Goal: Information Seeking & Learning: Learn about a topic

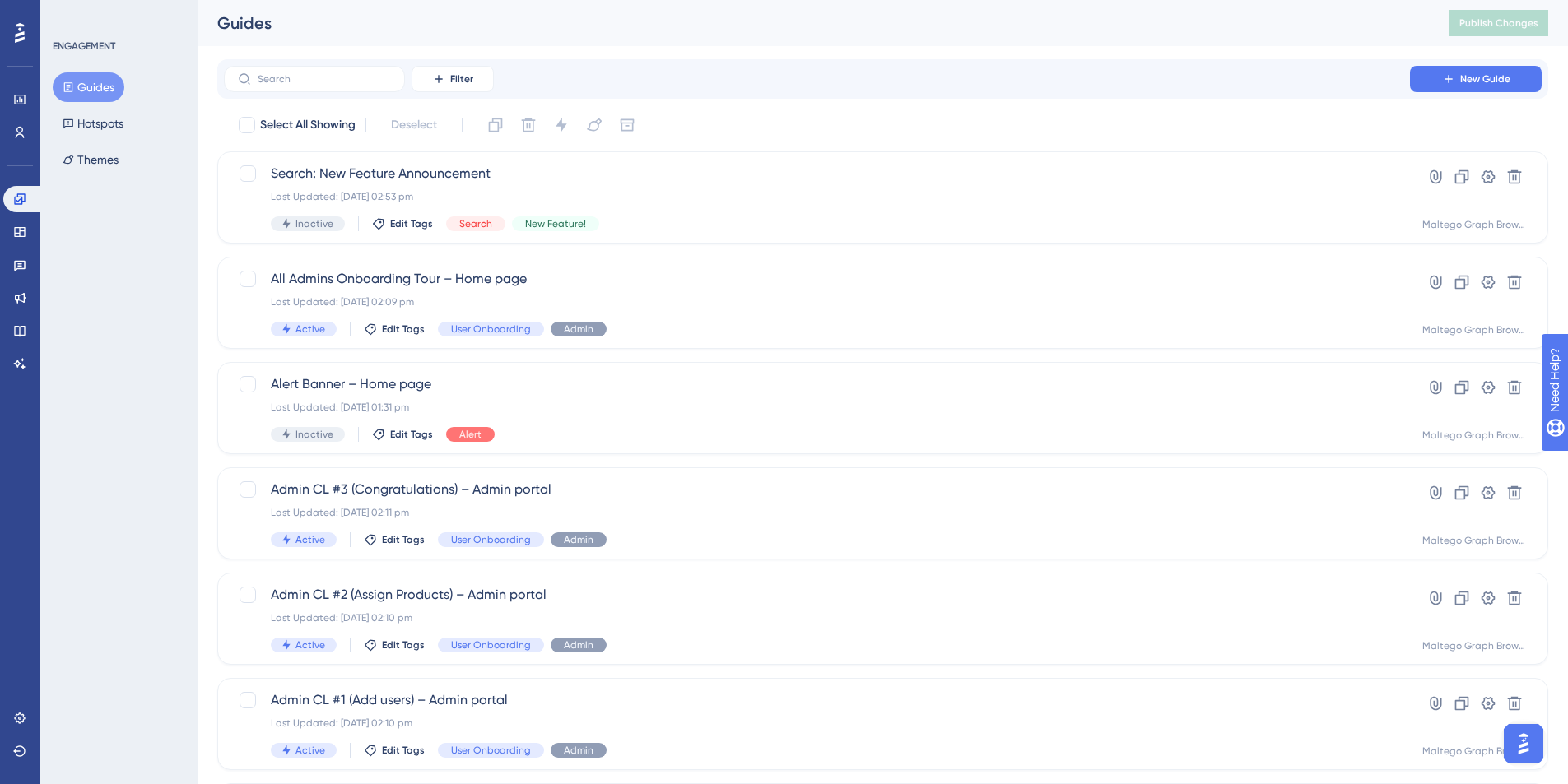
click at [1516, 741] on img "Open AI Assistant Launcher" at bounding box center [1523, 744] width 30 height 30
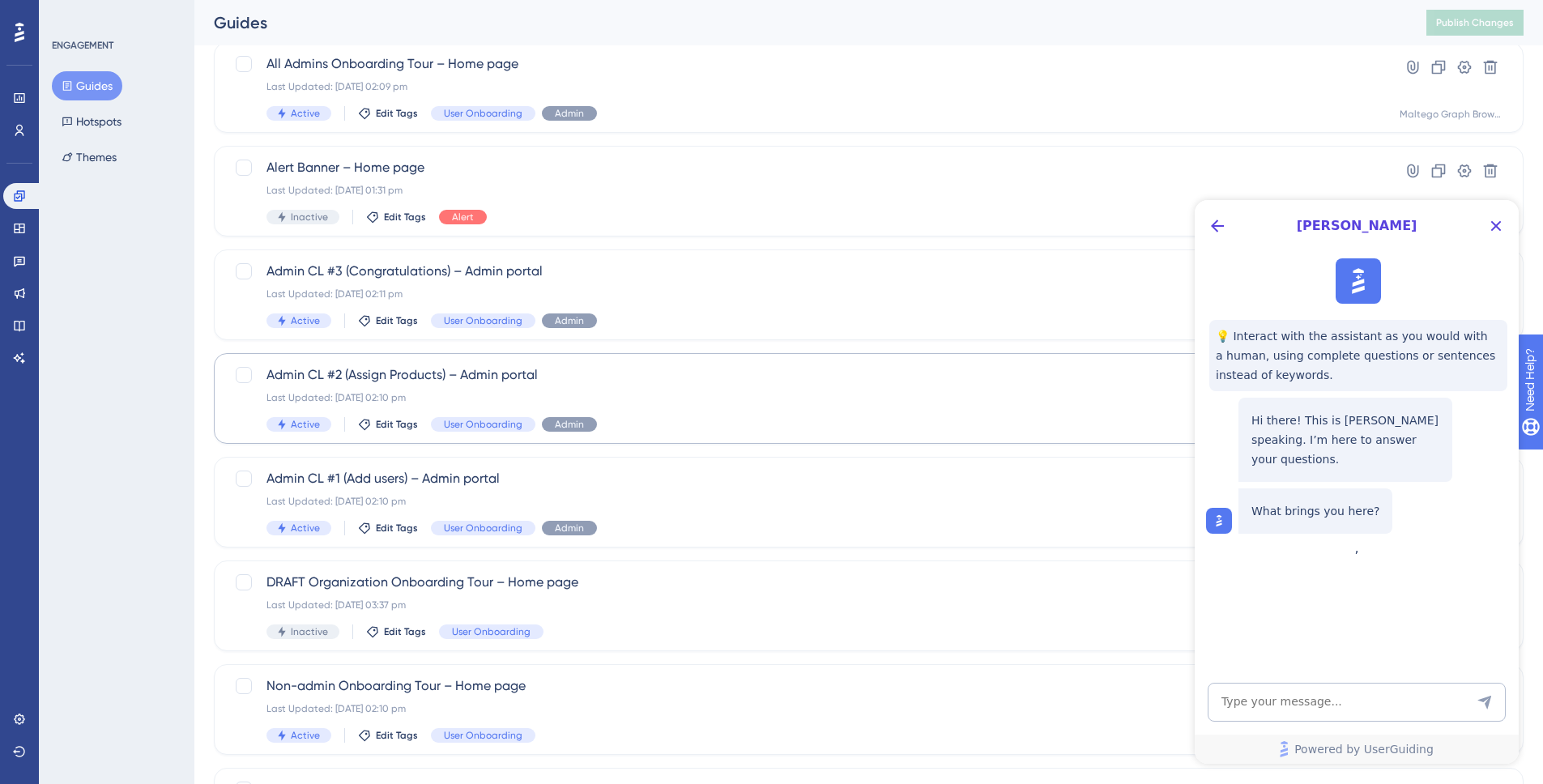
scroll to position [240, 0]
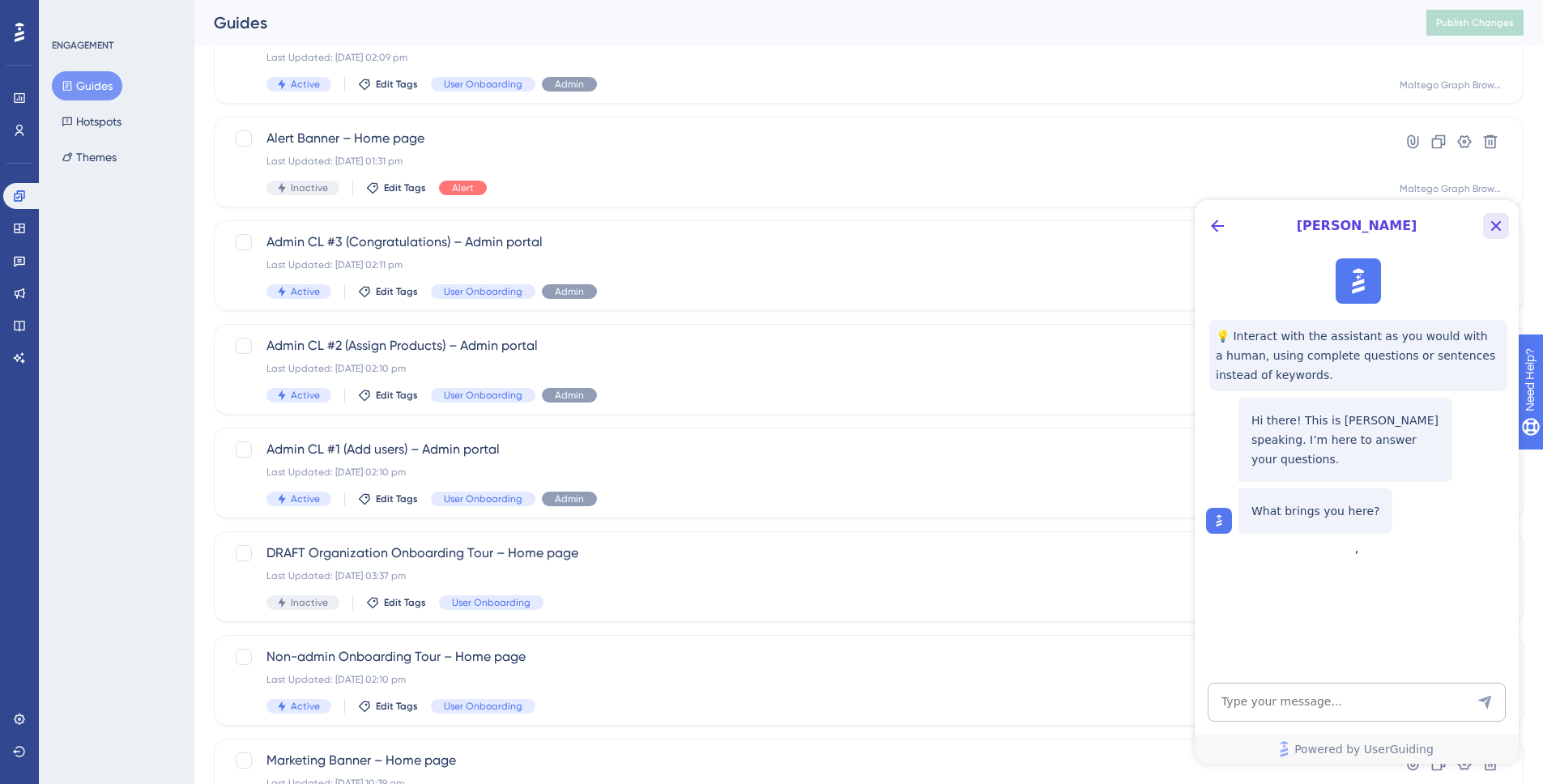
click at [1487, 226] on icon "Close Button" at bounding box center [1496, 226] width 19 height 19
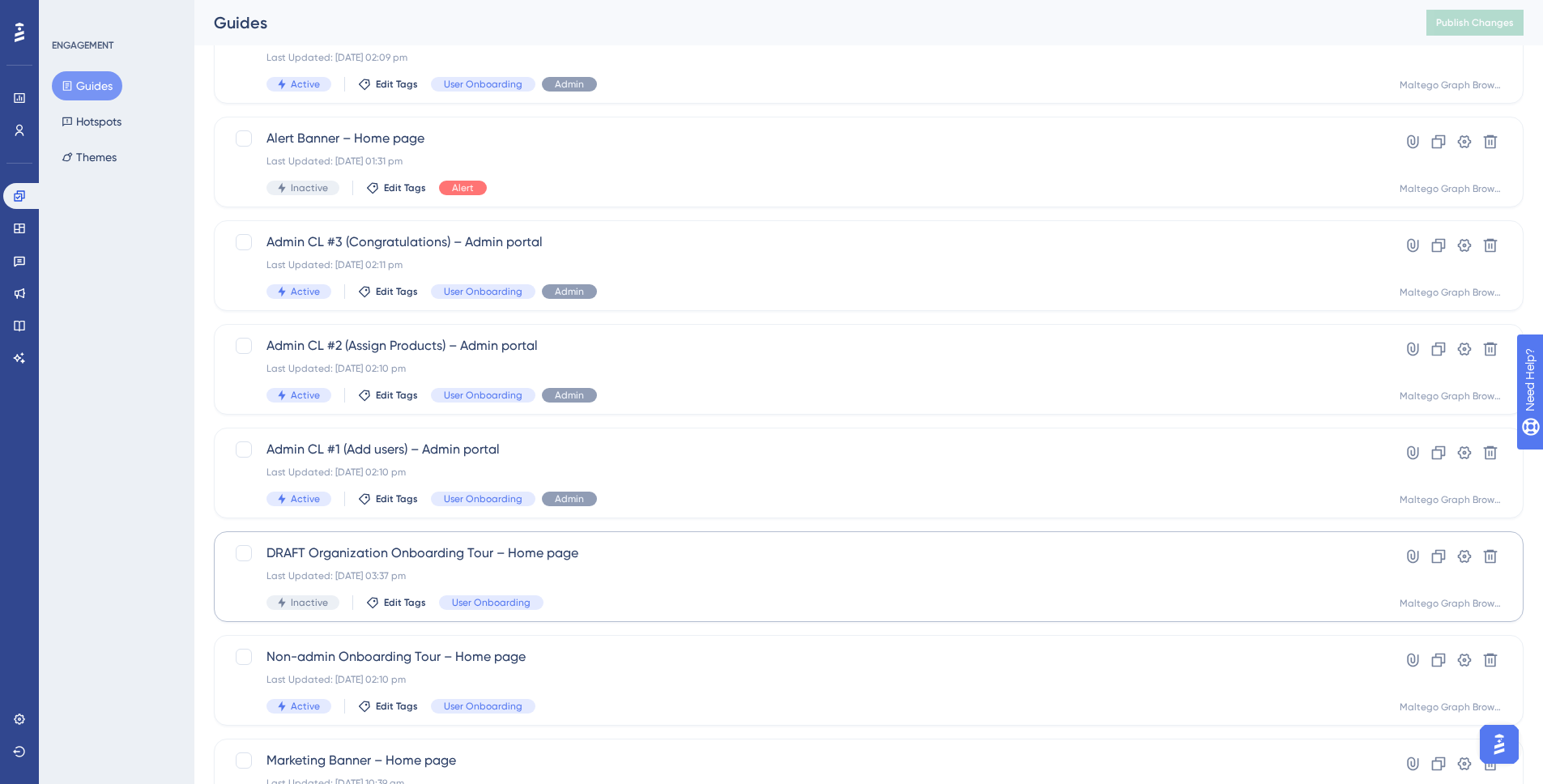
scroll to position [0, 0]
click at [1505, 738] on img "Open AI Assistant Launcher" at bounding box center [1499, 743] width 30 height 30
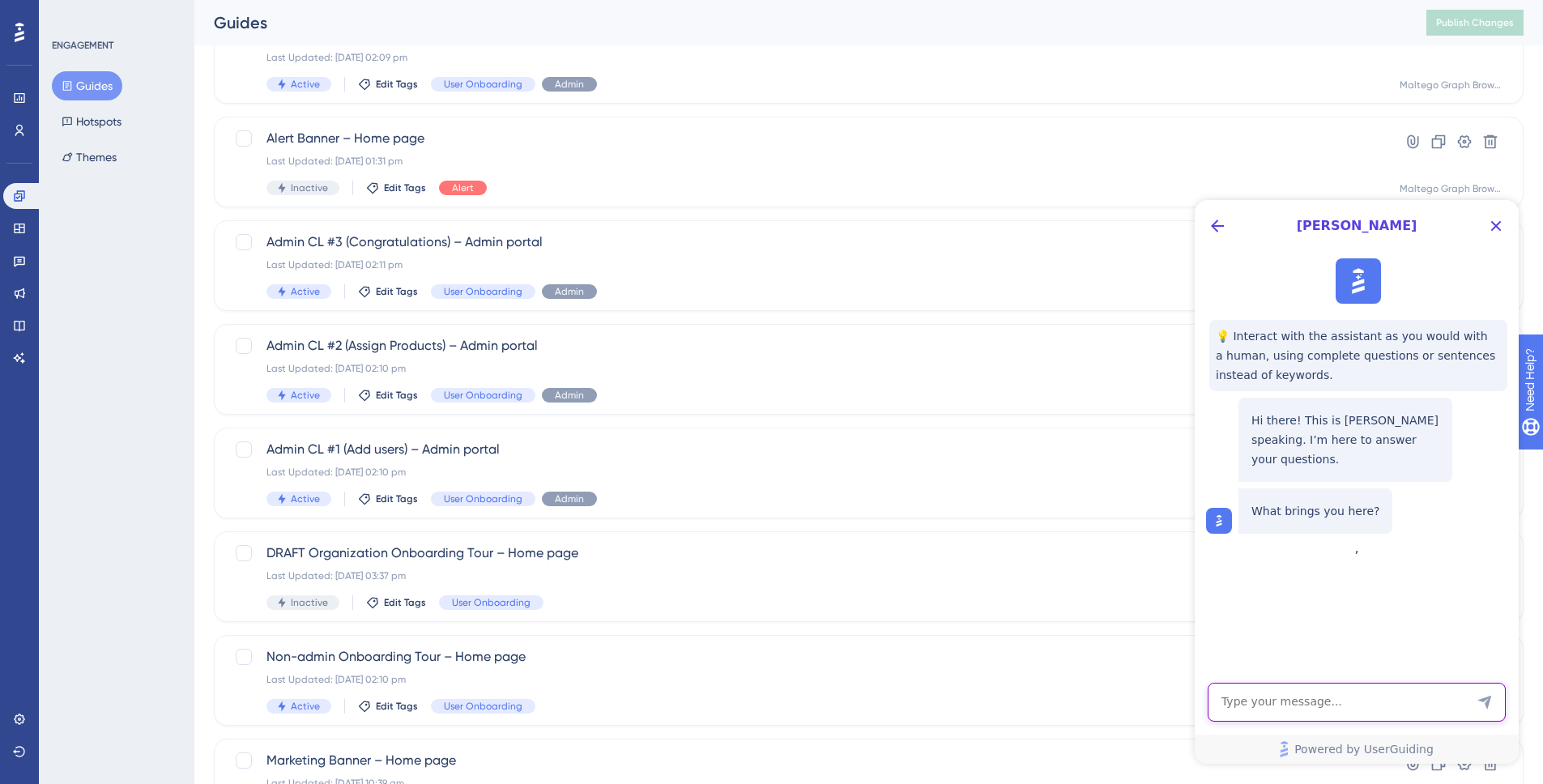
click at [1353, 707] on textarea "AI Assistant Text Input" at bounding box center [1356, 702] width 298 height 39
type textarea "Is it possible to measure views on a checklist (no interaction)"
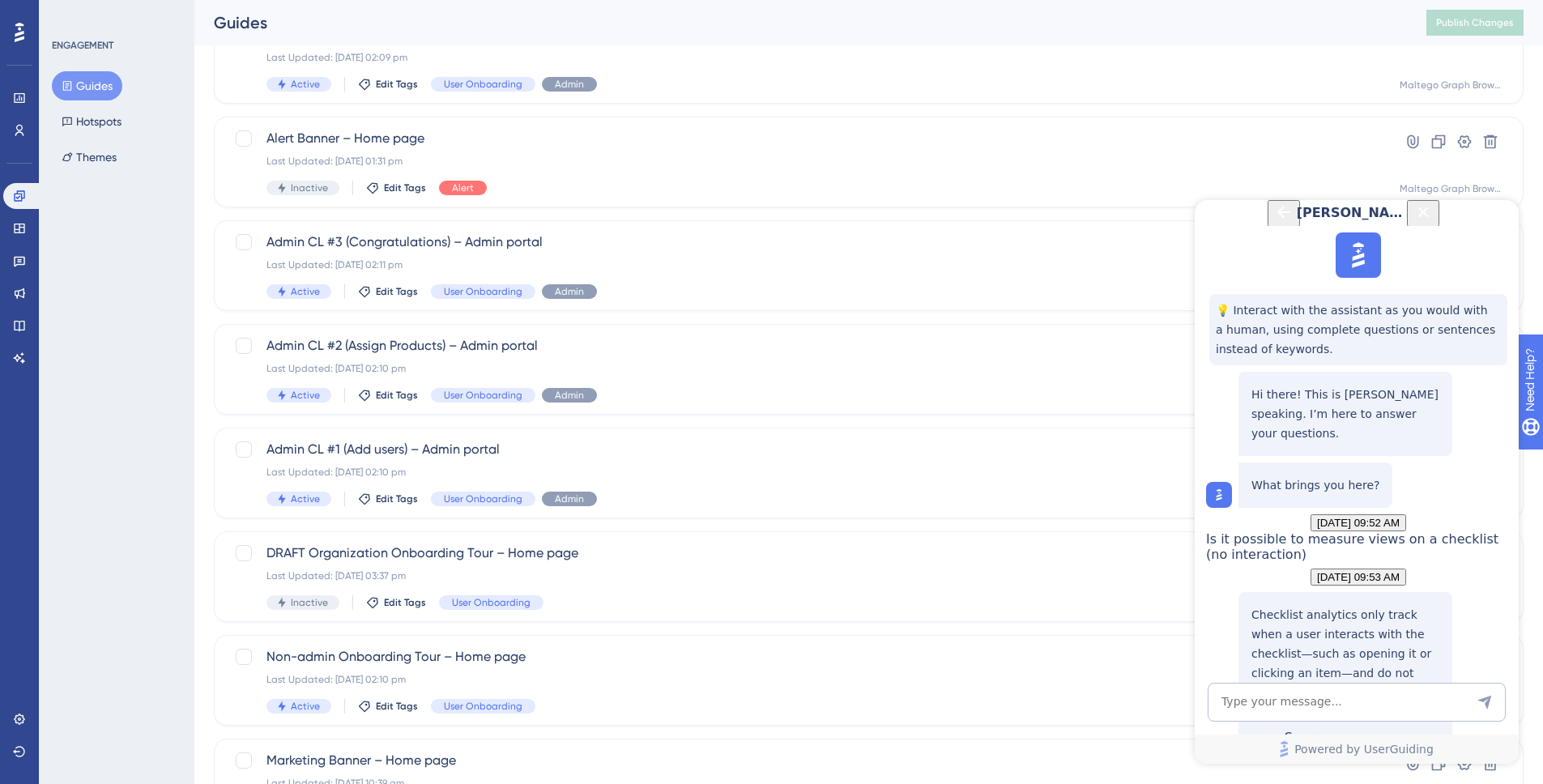
scroll to position [215, 0]
click at [1432, 222] on icon "Close Button" at bounding box center [1422, 212] width 19 height 19
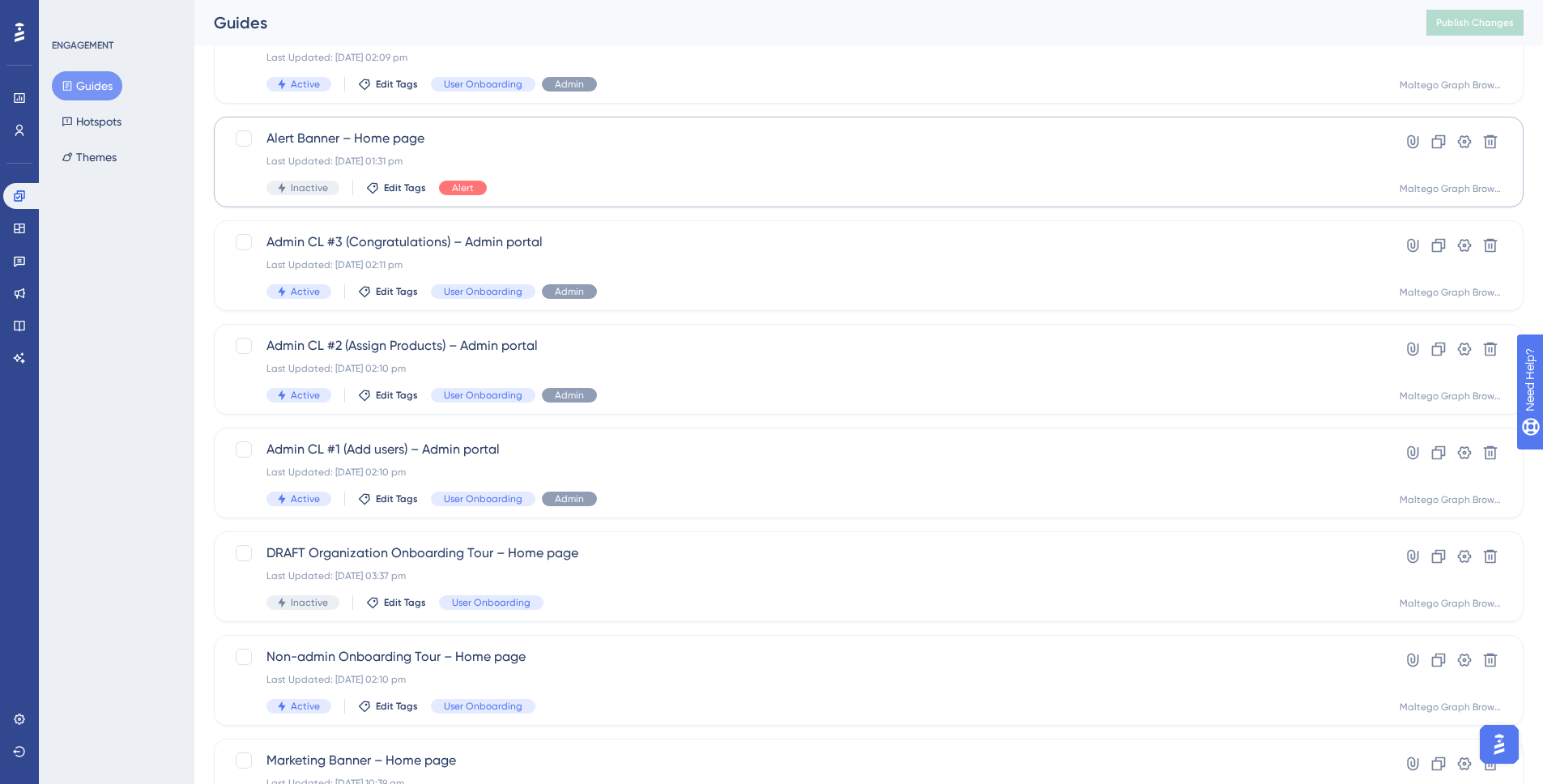
scroll to position [0, 0]
click at [112, 122] on button "Hotspots" at bounding box center [91, 122] width 79 height 30
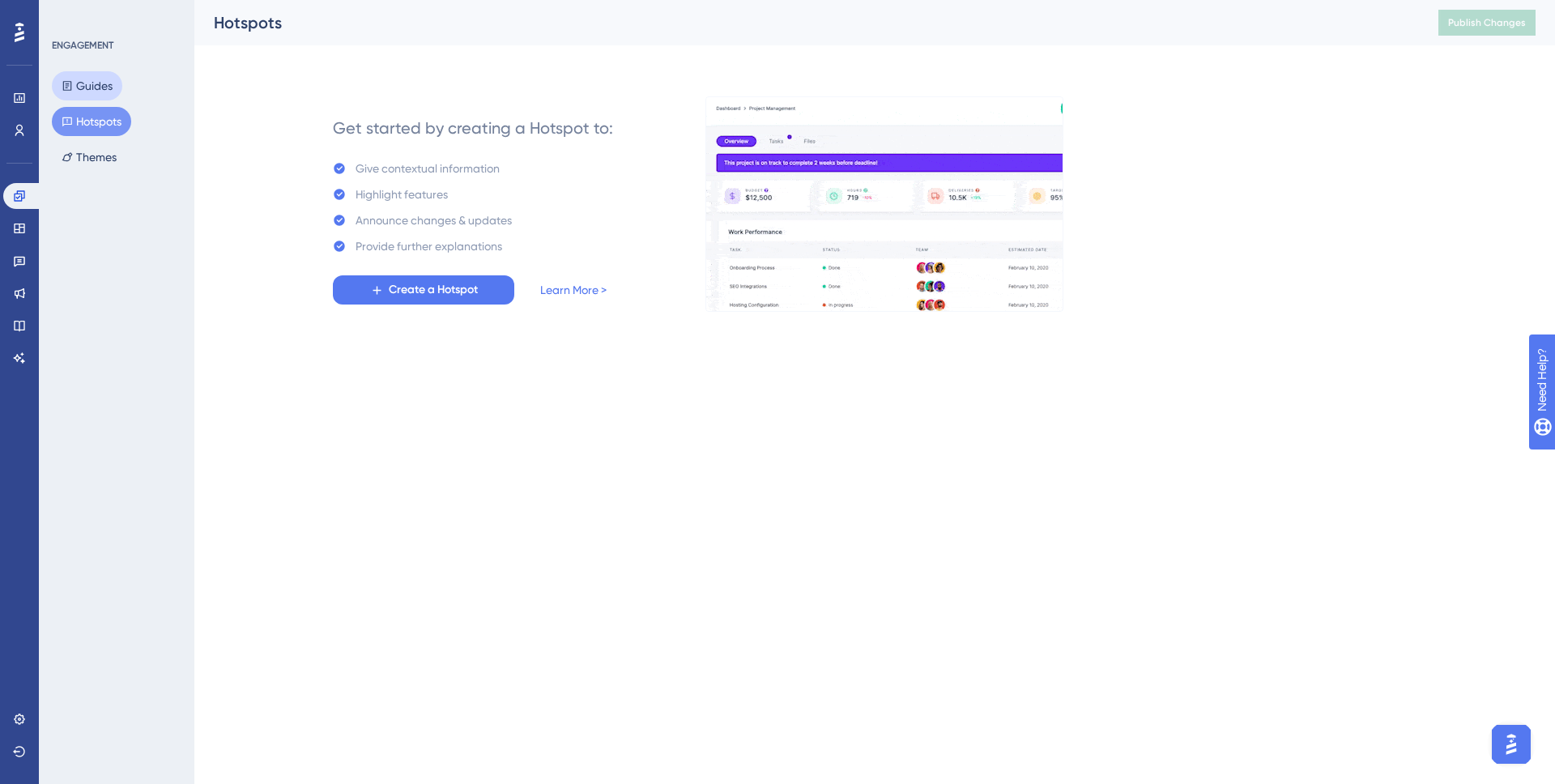
click at [110, 81] on button "Guides" at bounding box center [86, 85] width 70 height 30
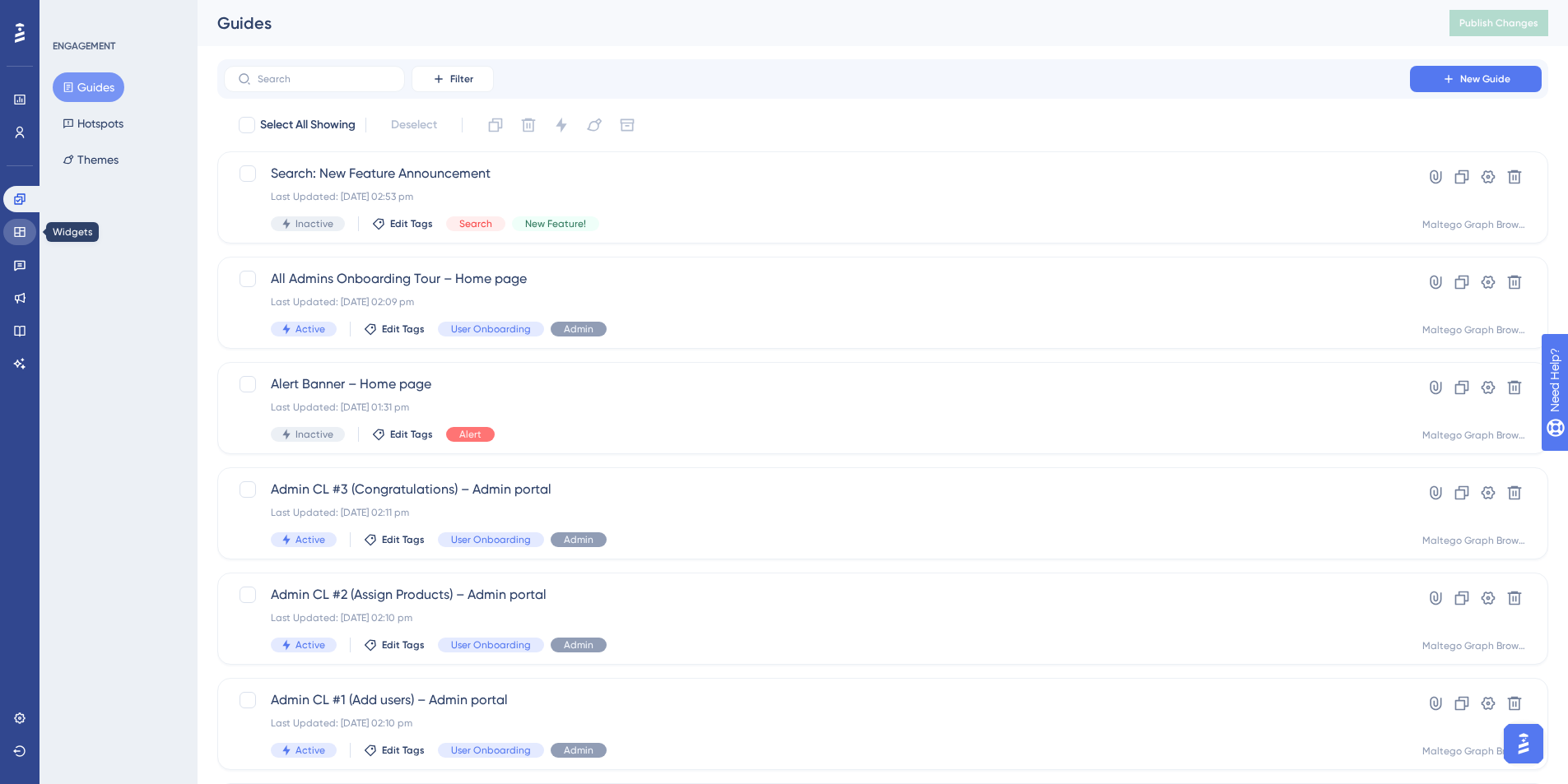
click at [8, 233] on link at bounding box center [20, 232] width 33 height 27
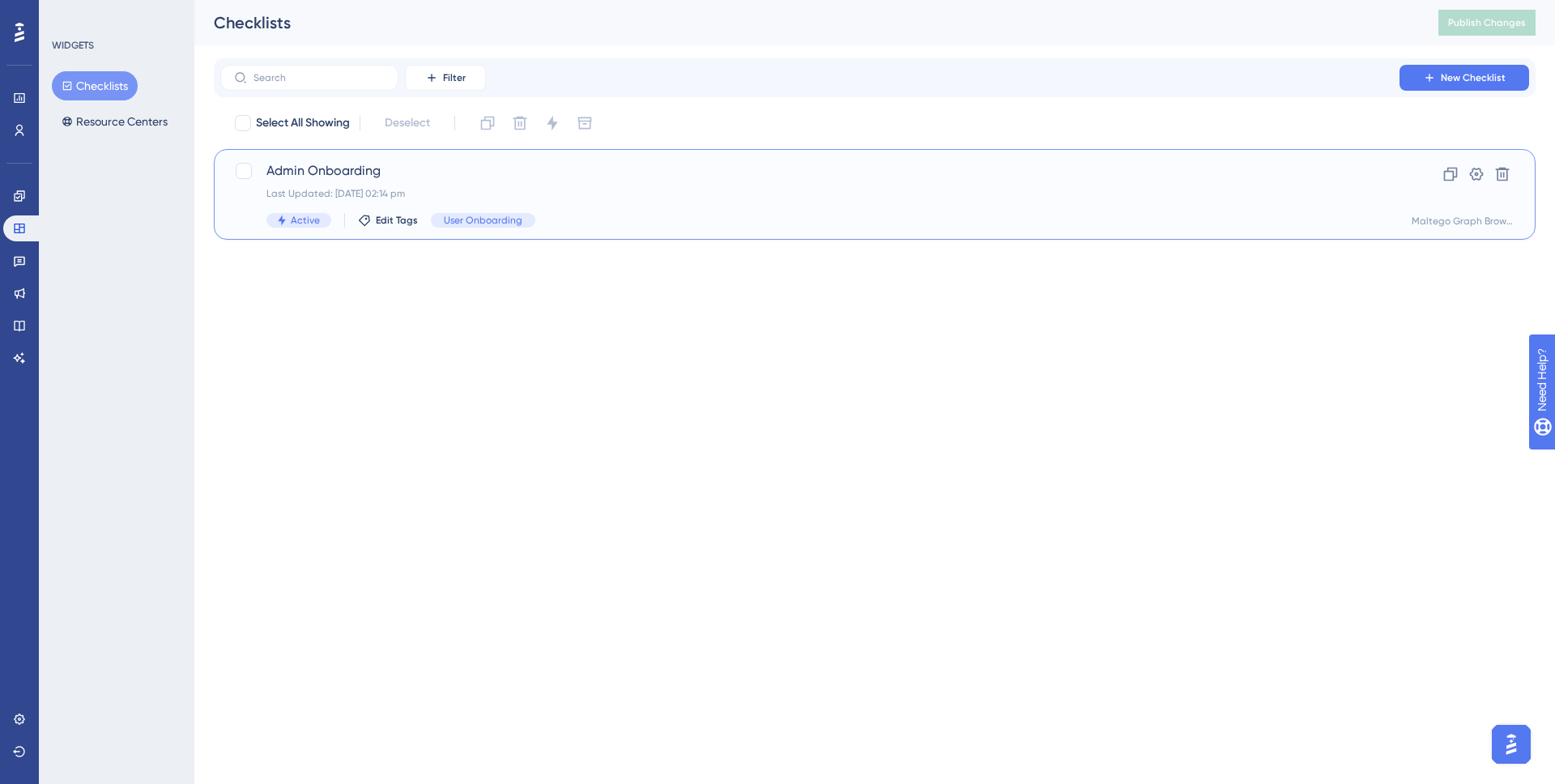
click at [598, 176] on span "Admin Onboarding" at bounding box center [810, 171] width 1087 height 19
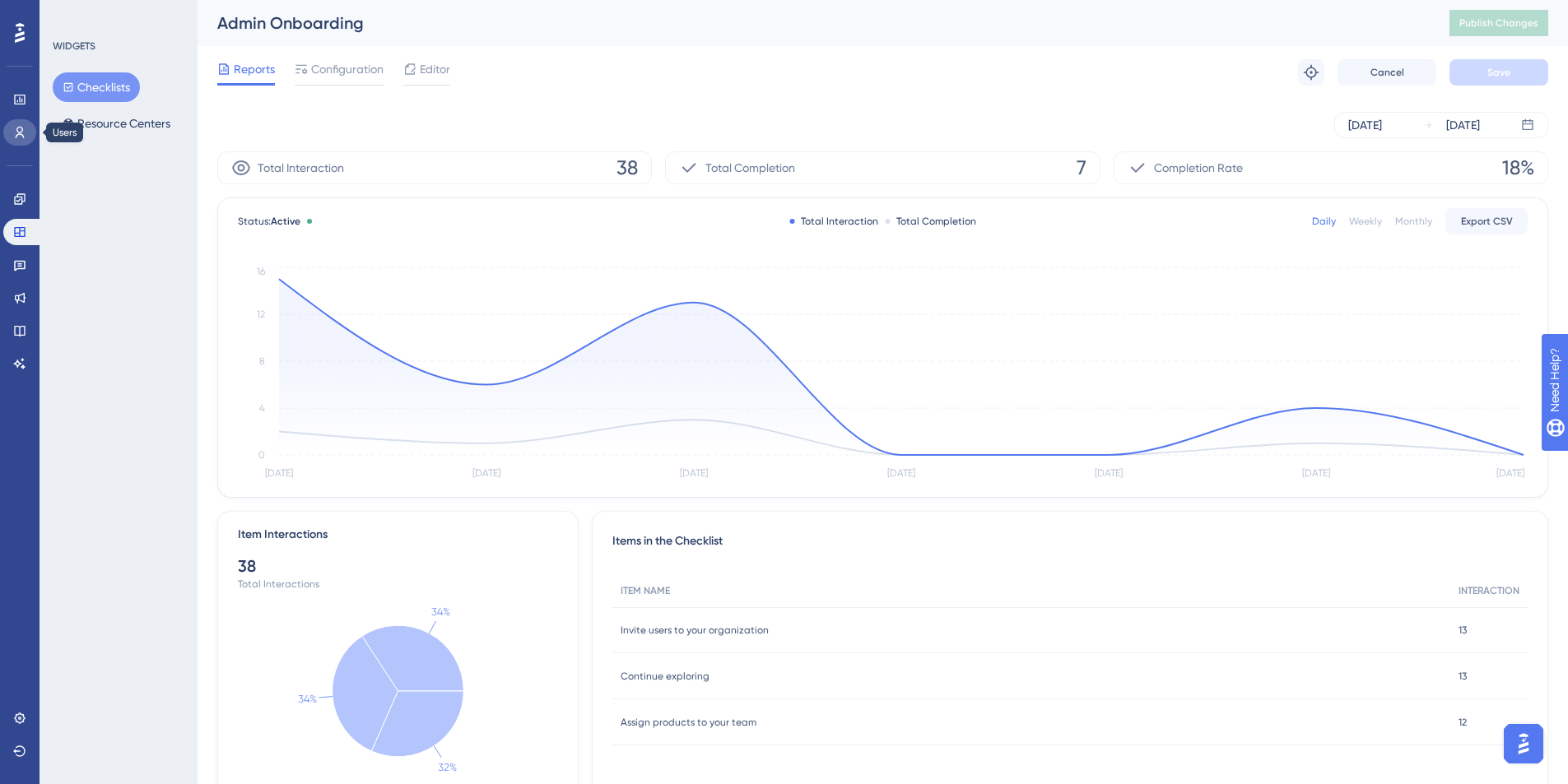
click at [30, 141] on link at bounding box center [20, 132] width 33 height 27
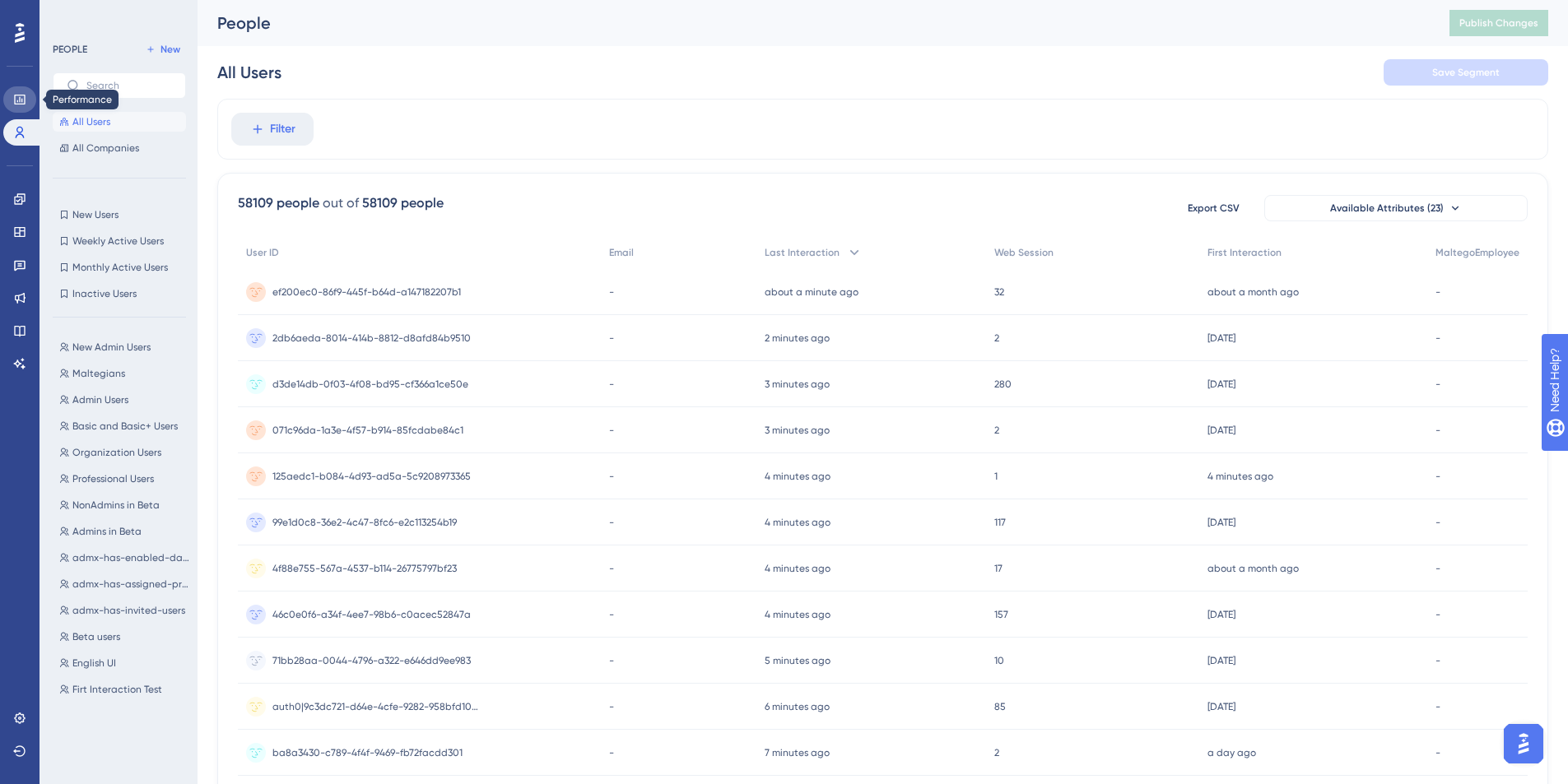
click at [27, 98] on link at bounding box center [20, 100] width 33 height 27
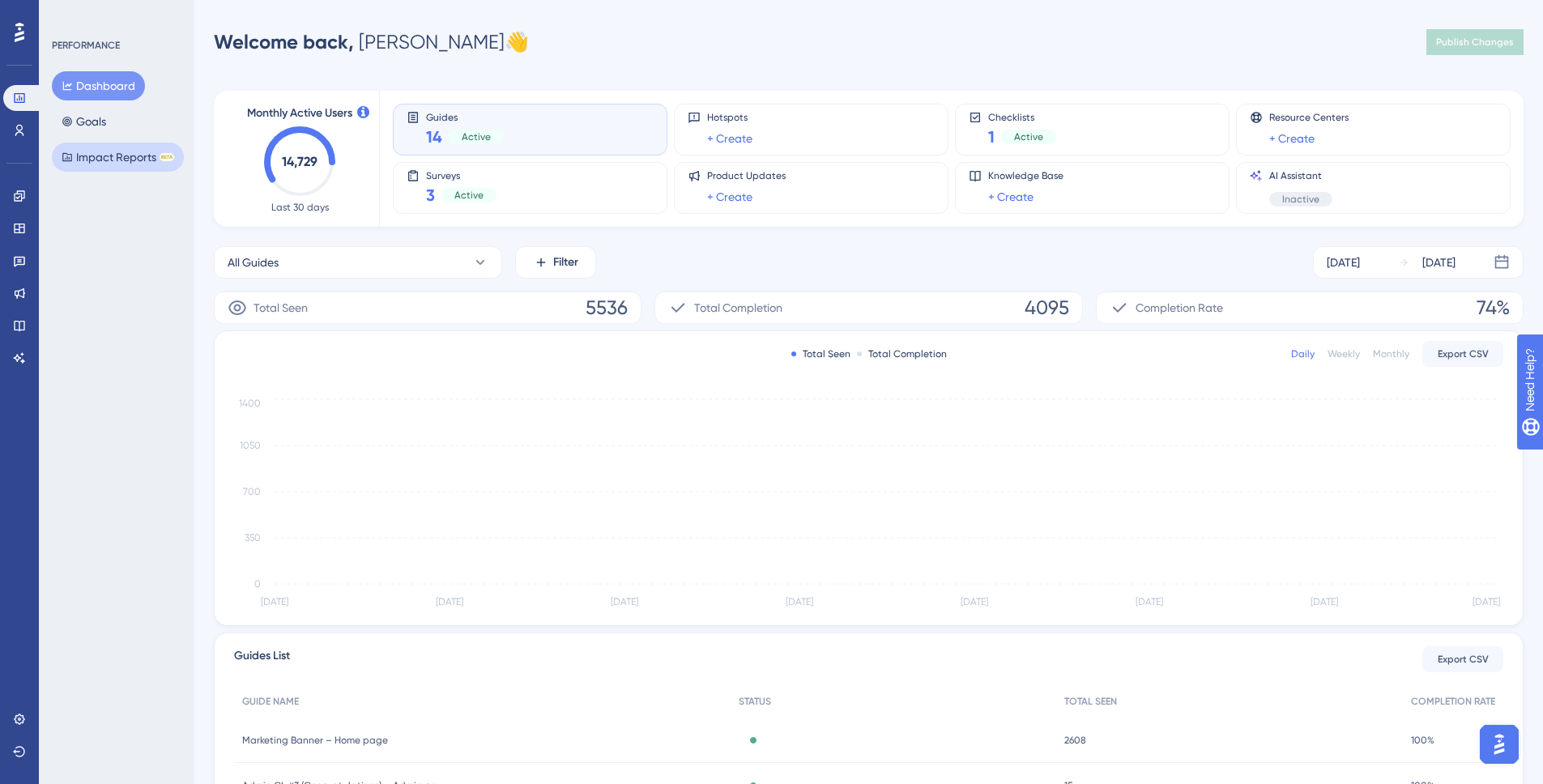
click at [95, 150] on button "Impact Reports BETA" at bounding box center [117, 157] width 132 height 30
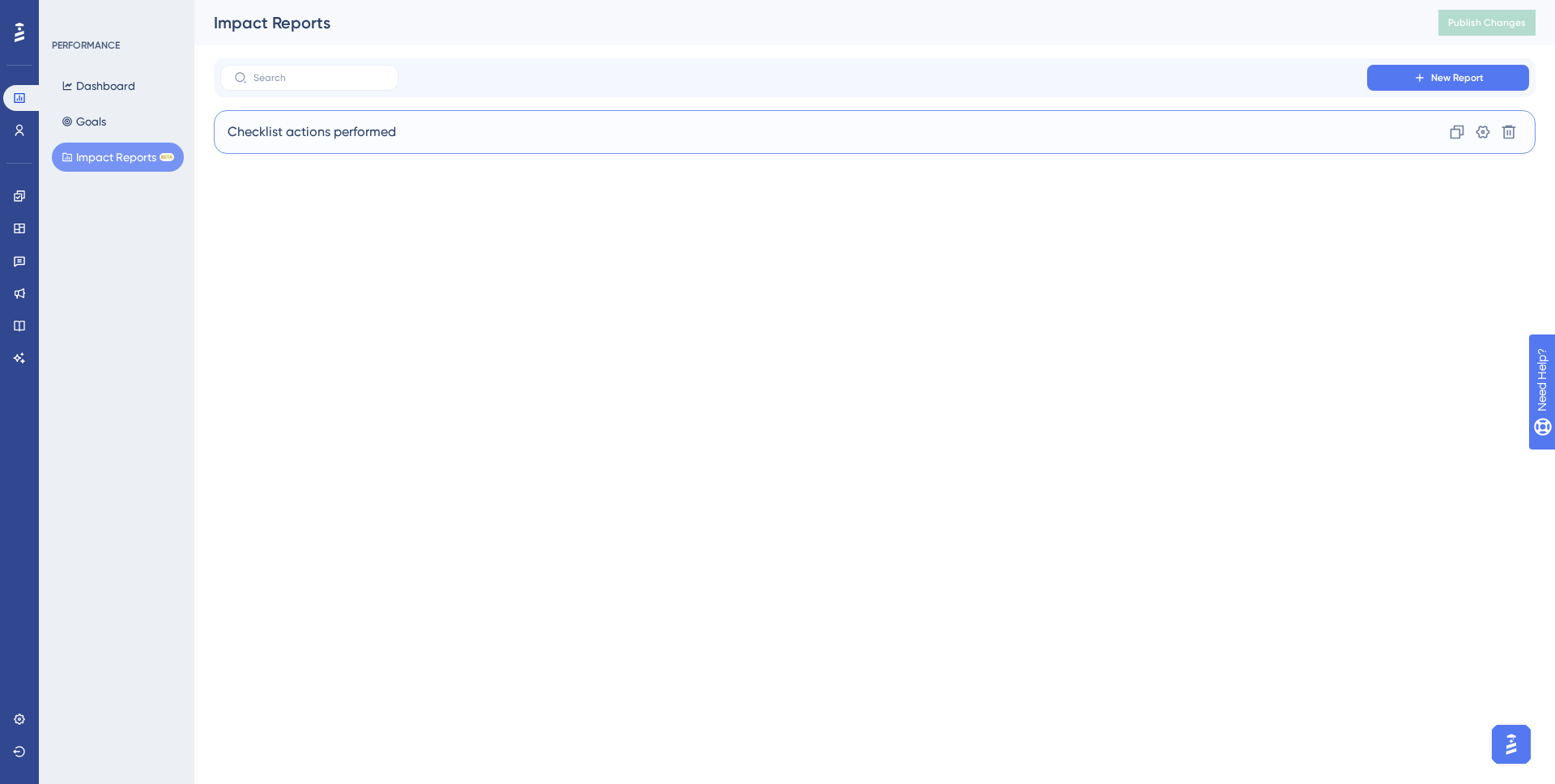
click at [450, 121] on div "Checklist actions performed Clone Settings Delete" at bounding box center [875, 132] width 1322 height 44
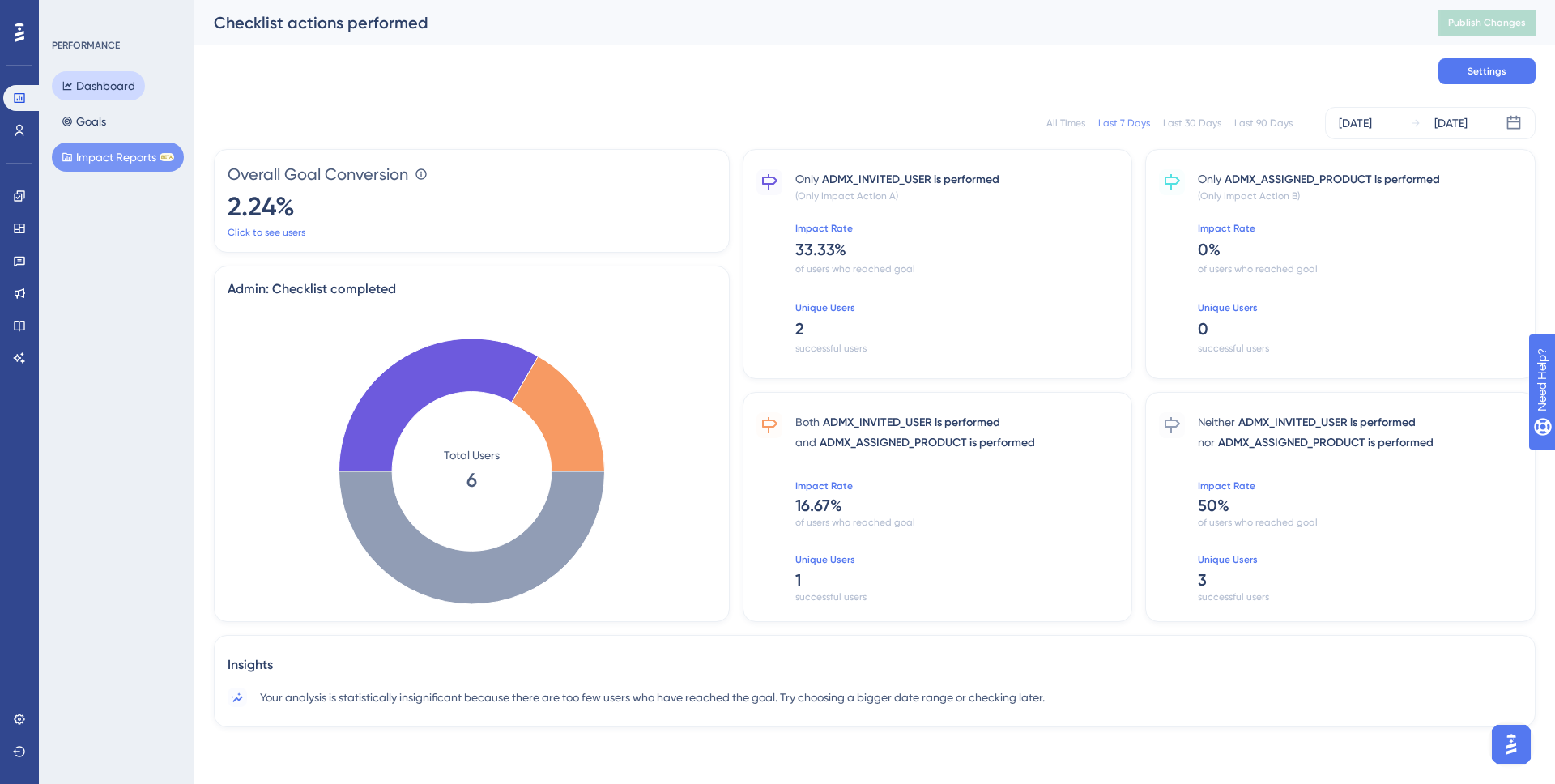
click at [103, 81] on button "Dashboard" at bounding box center [98, 85] width 93 height 30
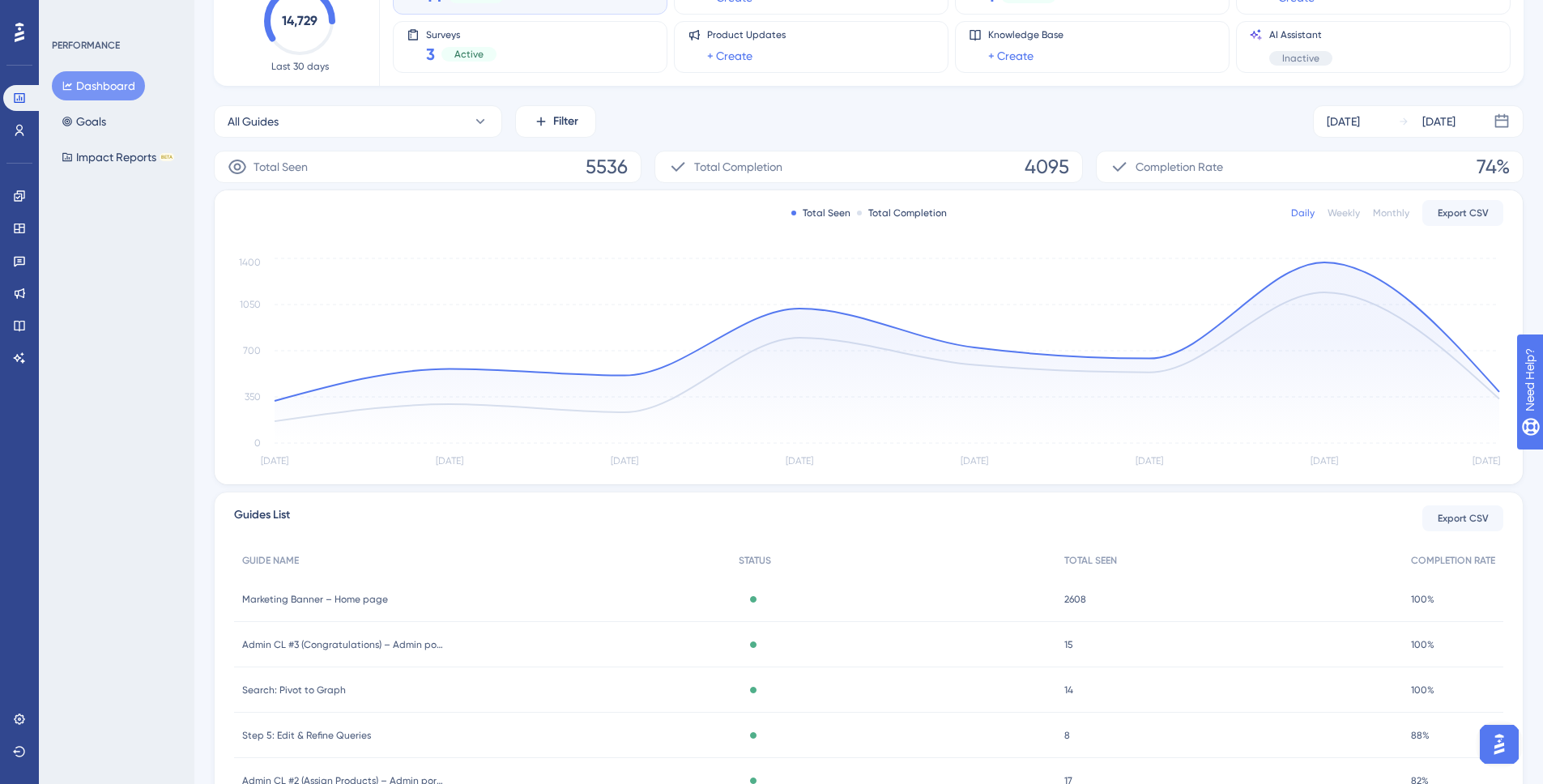
scroll to position [244, 0]
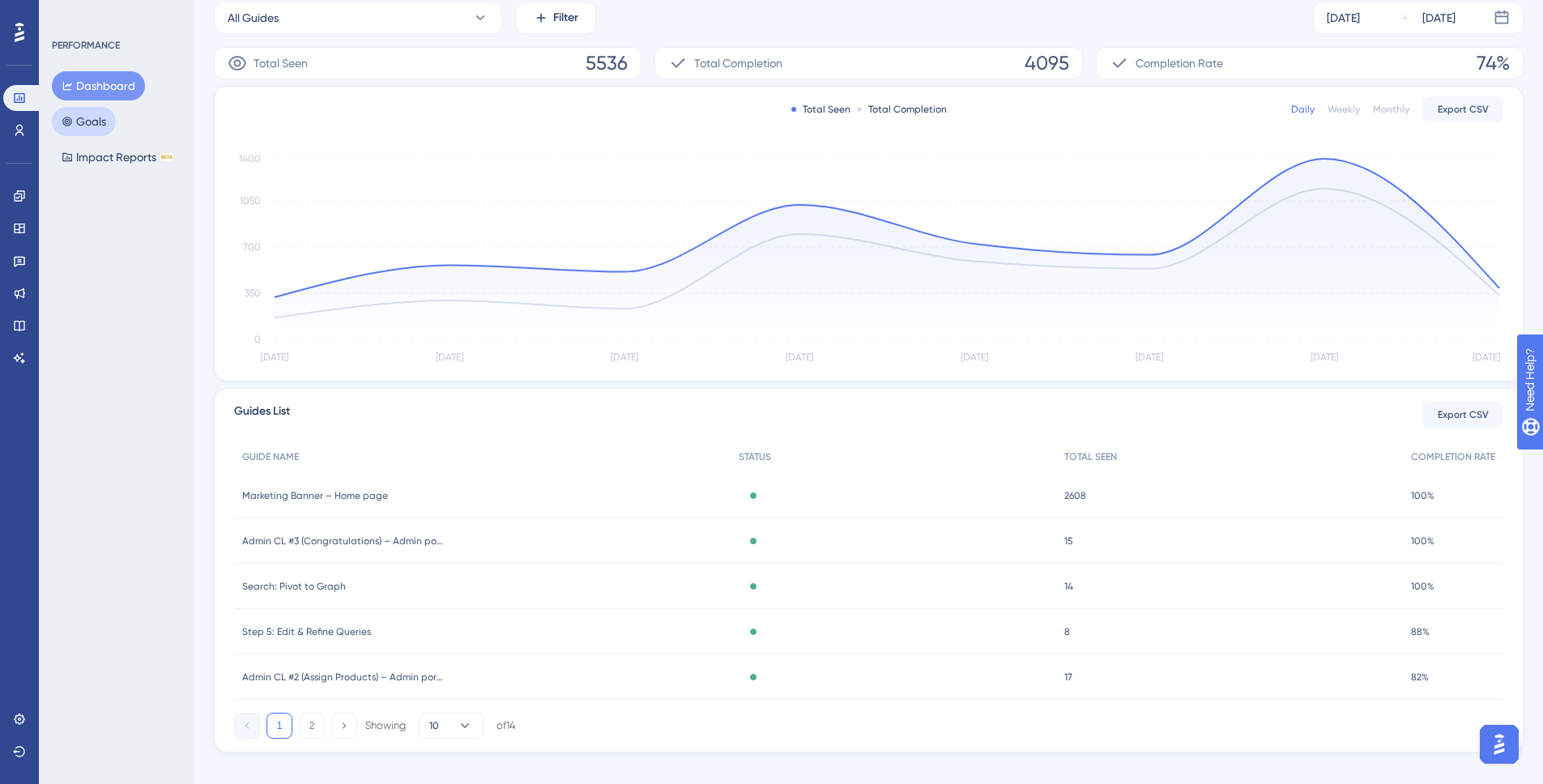
click at [102, 127] on button "Goals" at bounding box center [84, 122] width 64 height 30
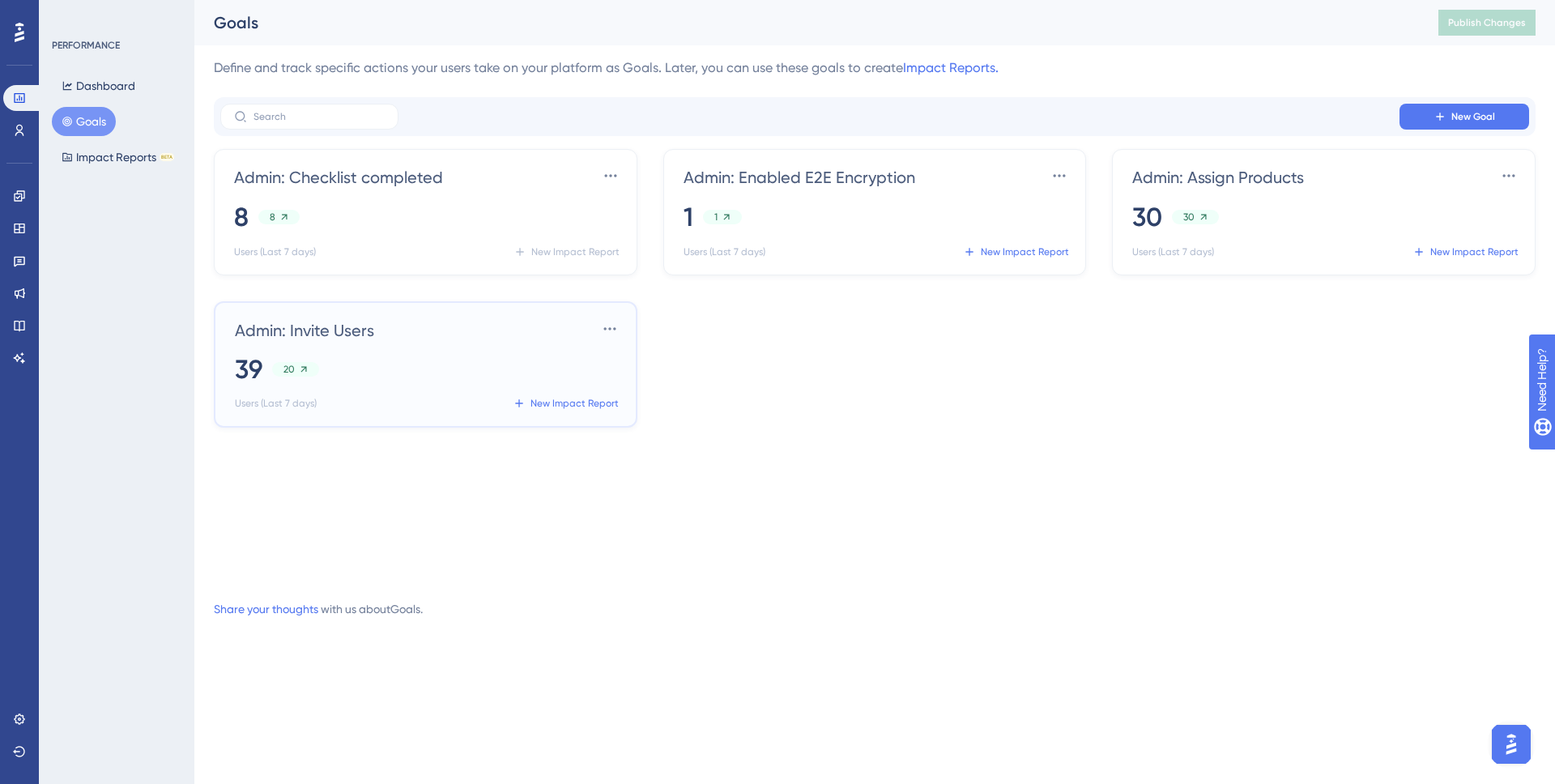
click at [477, 336] on div "Admin: Invite Users Settings" at bounding box center [428, 329] width 388 height 26
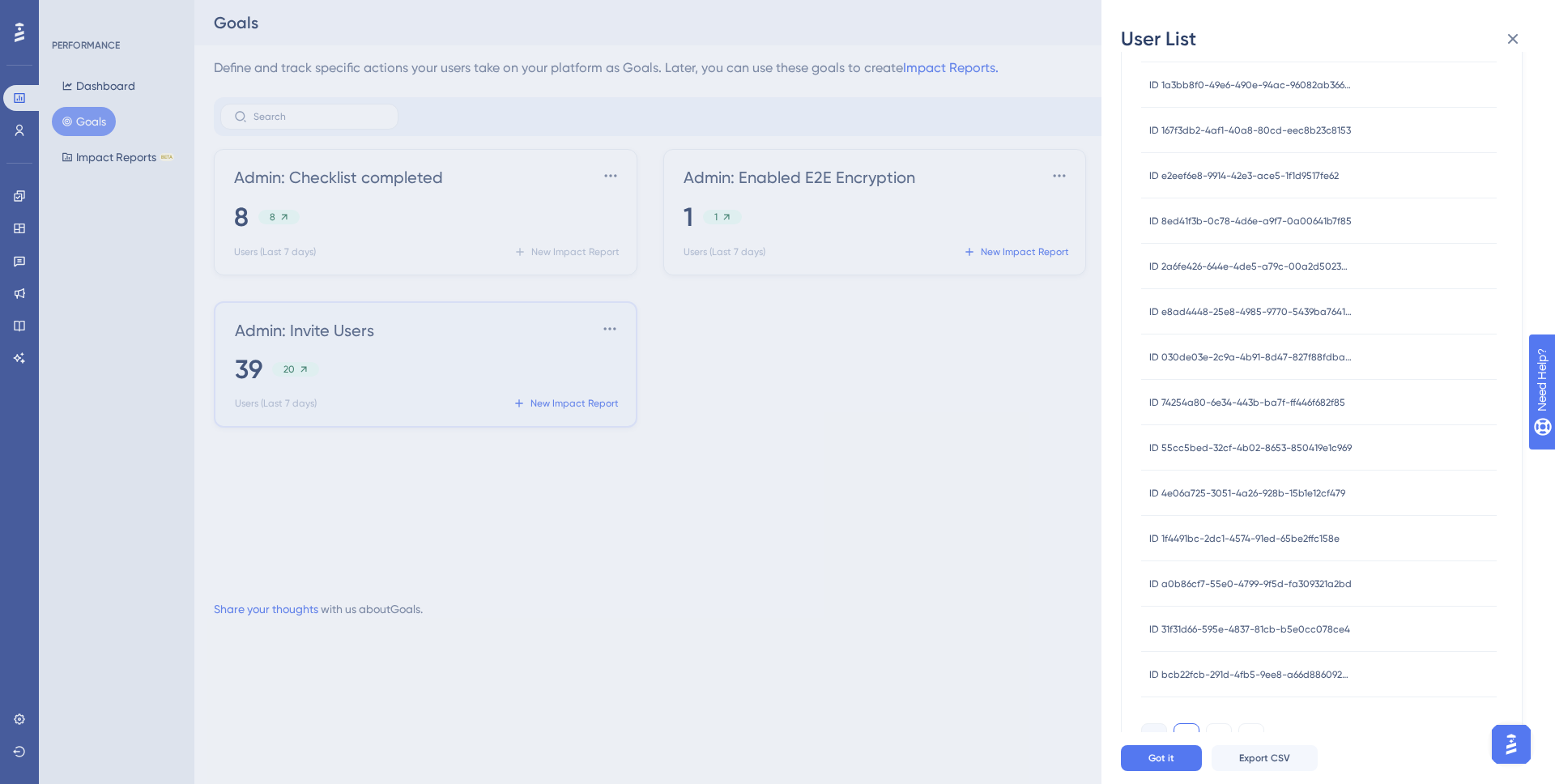
scroll to position [1339, 0]
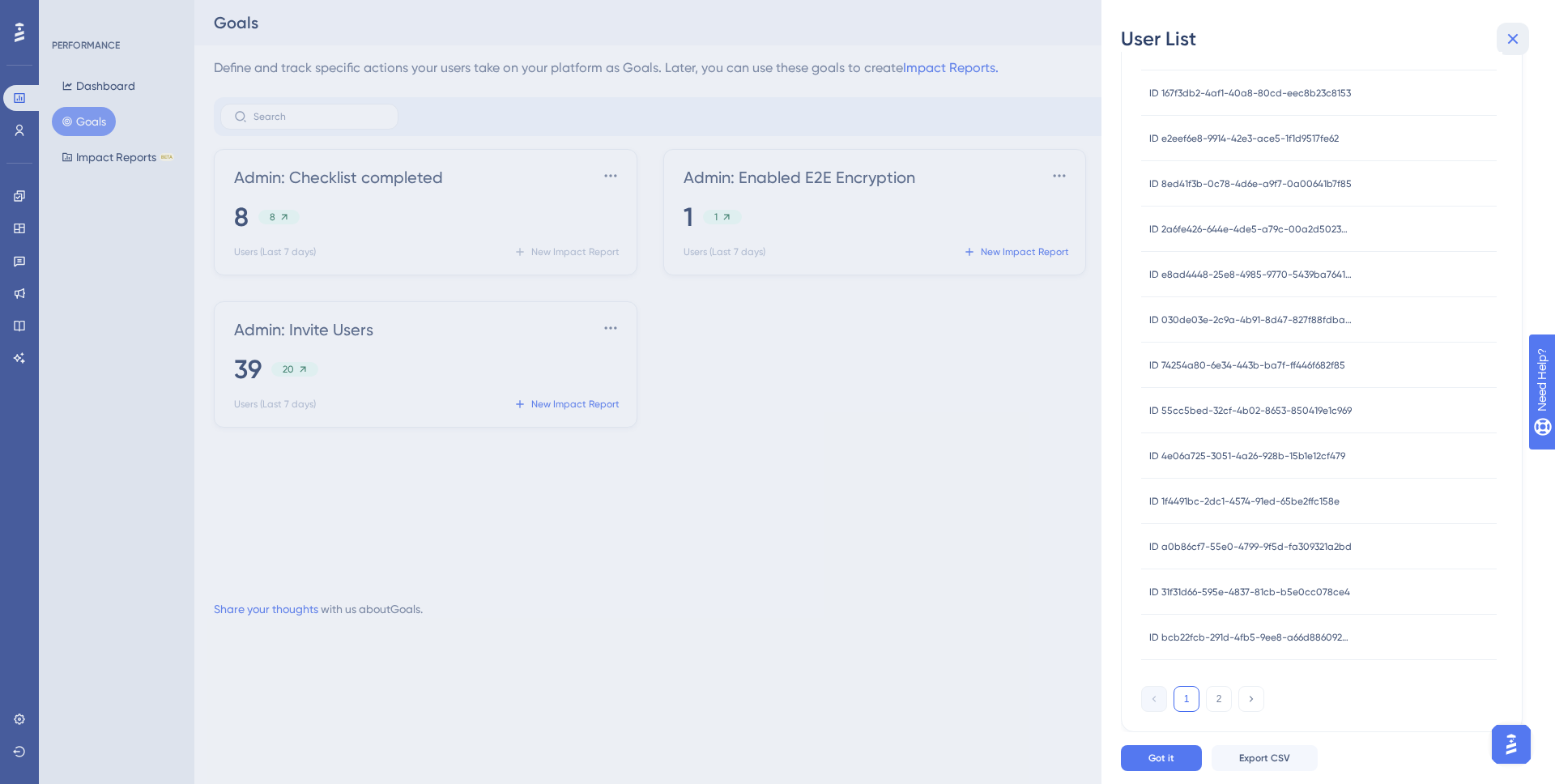
click at [1508, 49] on button at bounding box center [1513, 39] width 32 height 32
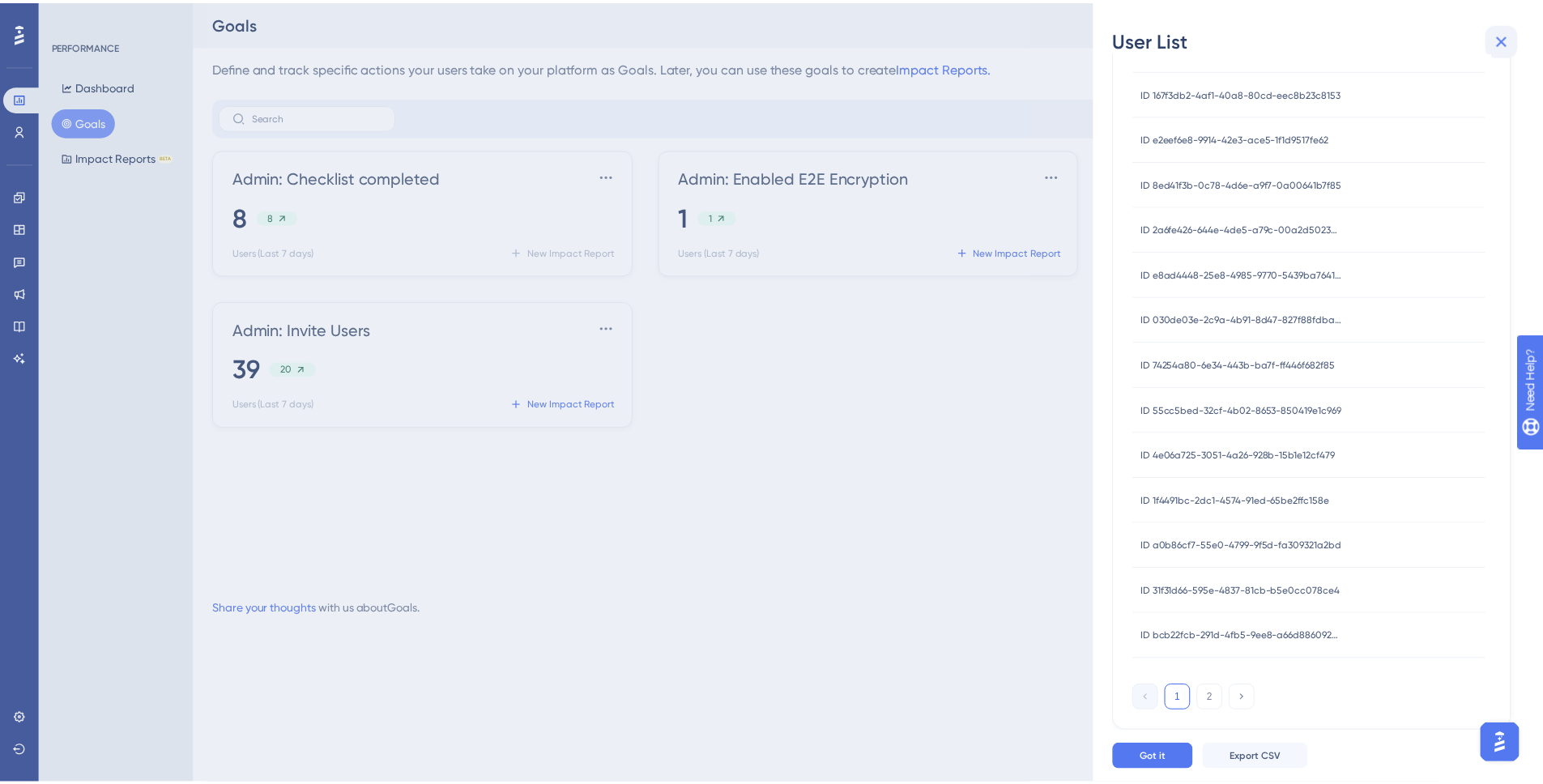
scroll to position [0, 0]
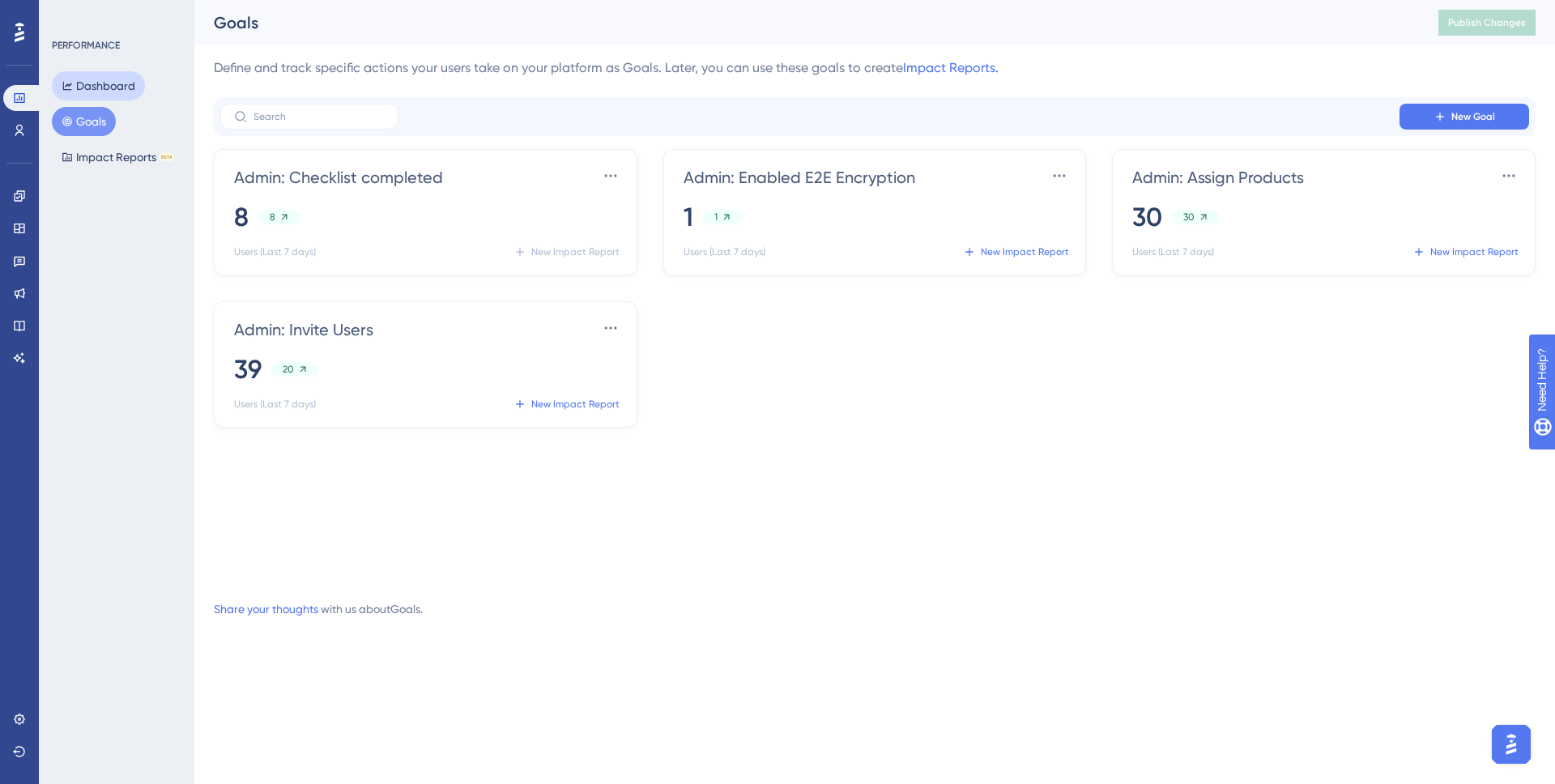
click at [89, 78] on button "Dashboard" at bounding box center [98, 85] width 93 height 30
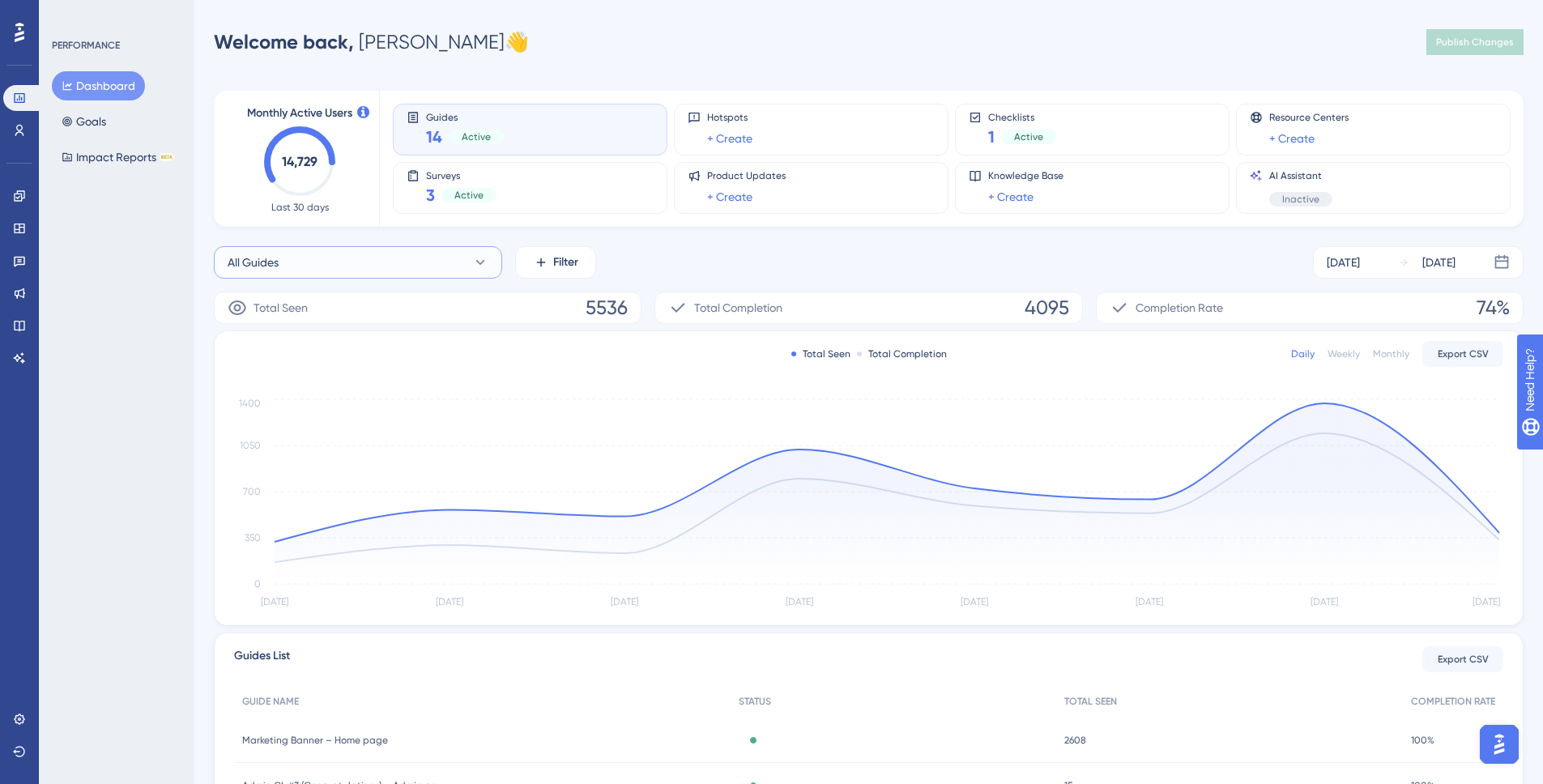
click at [454, 247] on button "All Guides" at bounding box center [357, 262] width 288 height 32
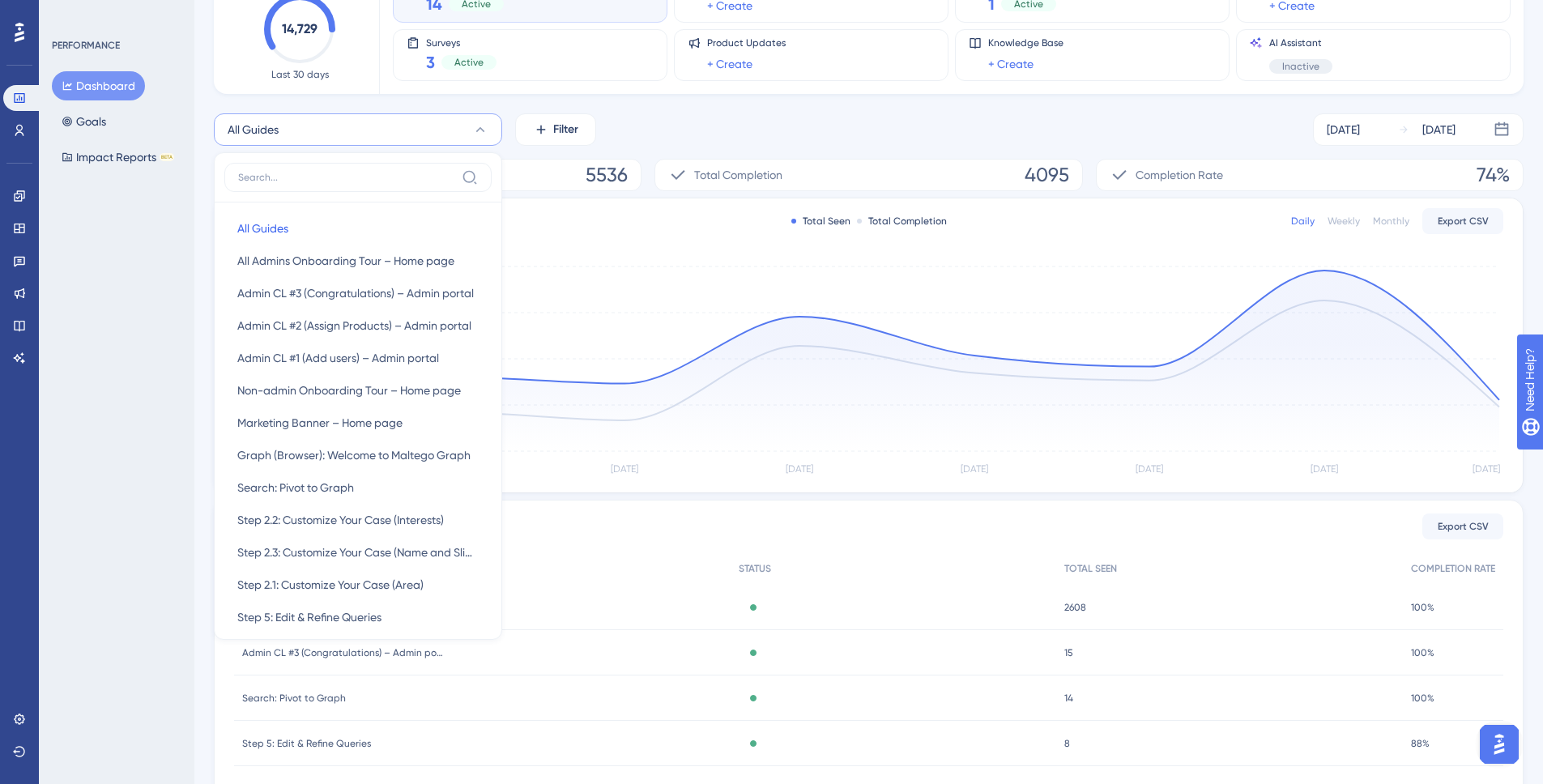
click at [808, 115] on div "All Guides All Guides All Guides All Admins Onboarding Tour – Home page All Adm…" at bounding box center [869, 129] width 1310 height 32
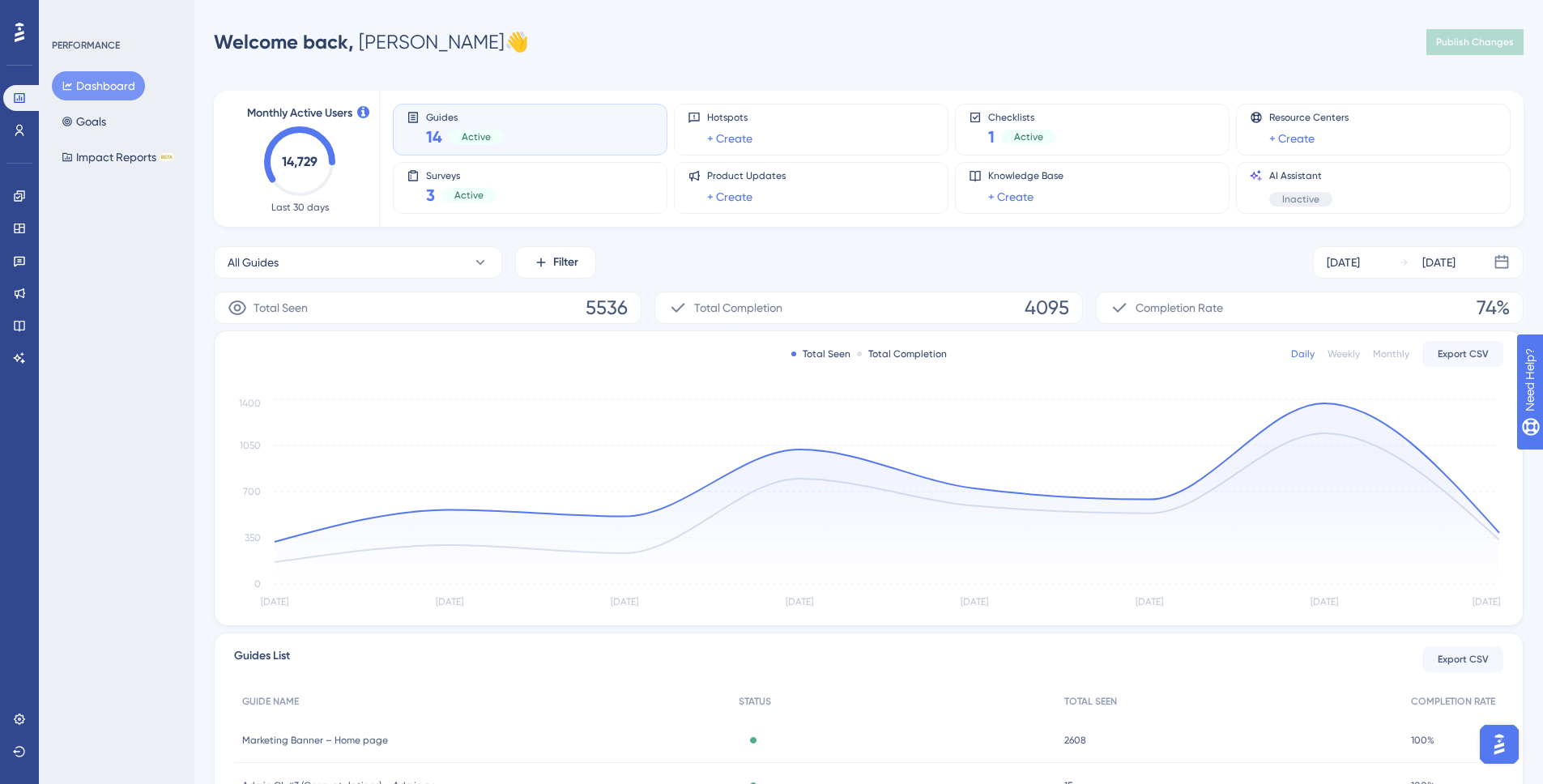
click at [127, 131] on div "Dashboard Goals Impact Reports BETA" at bounding box center [117, 121] width 131 height 101
click at [112, 119] on button "Goals" at bounding box center [84, 122] width 64 height 30
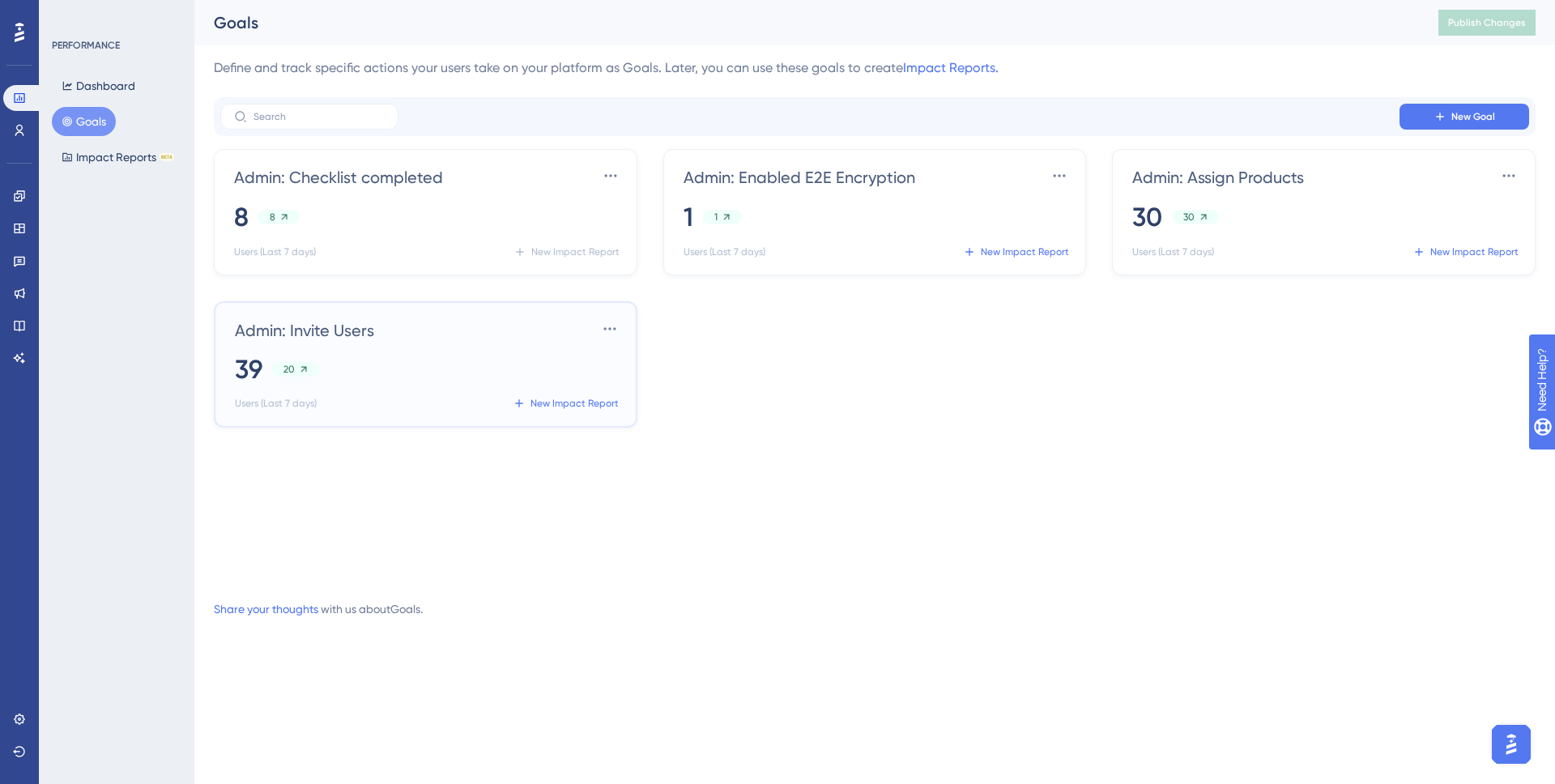
click at [529, 334] on div "Admin: Invite Users Settings" at bounding box center [428, 329] width 388 height 26
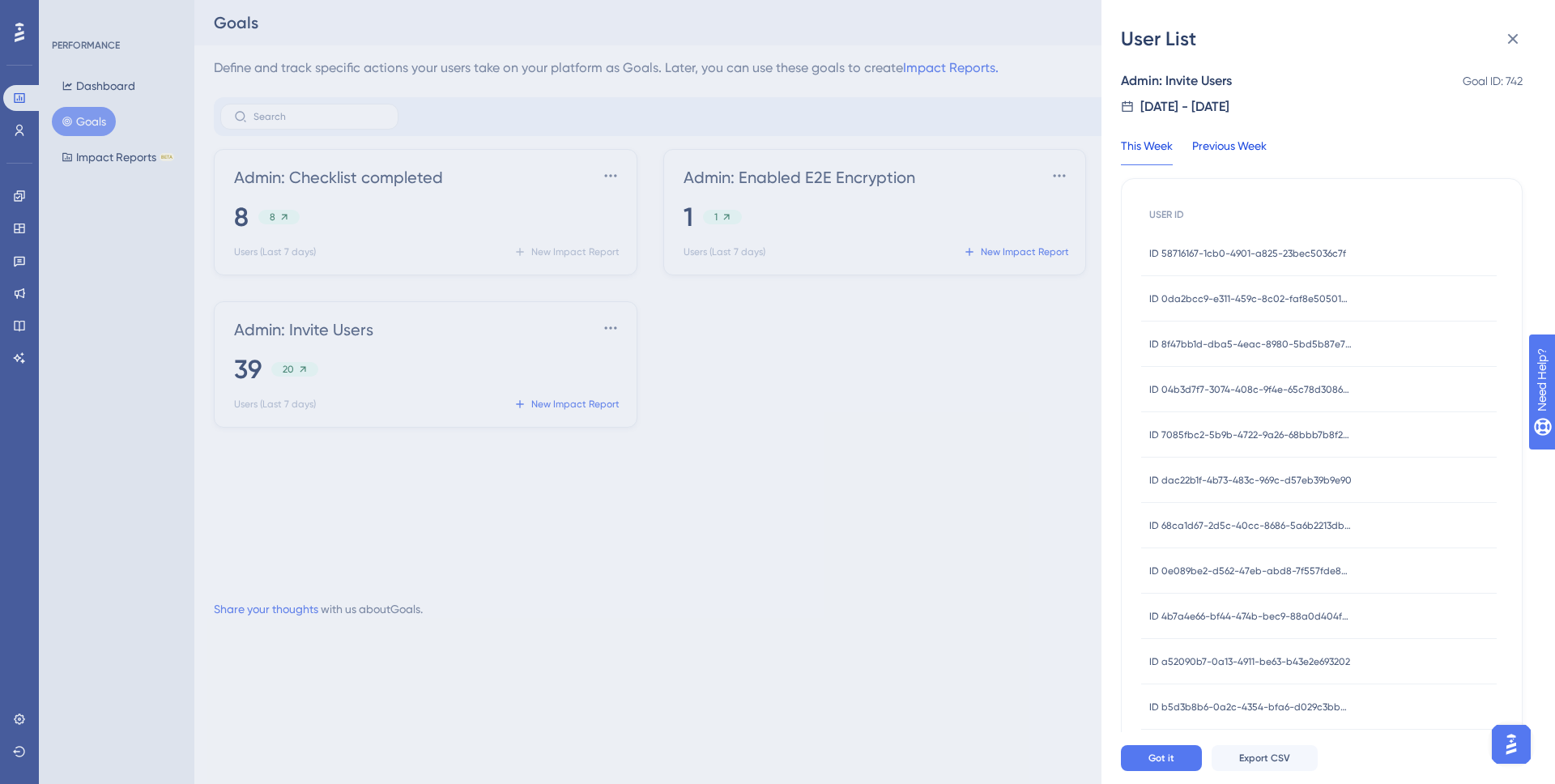
click at [1227, 136] on div "Previous Week" at bounding box center [1230, 150] width 74 height 30
click at [1153, 142] on div "This Week" at bounding box center [1146, 150] width 52 height 30
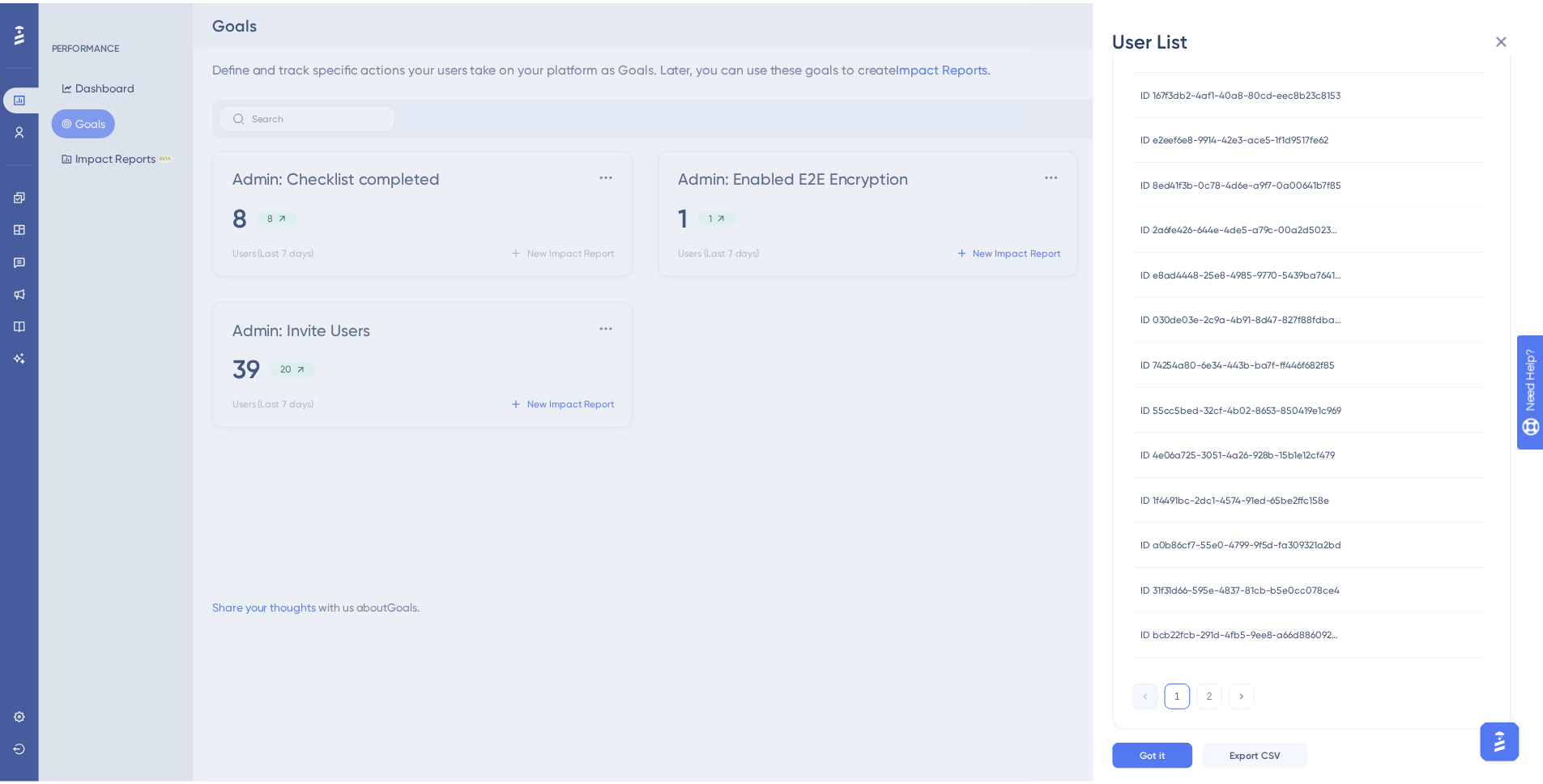
scroll to position [782, 0]
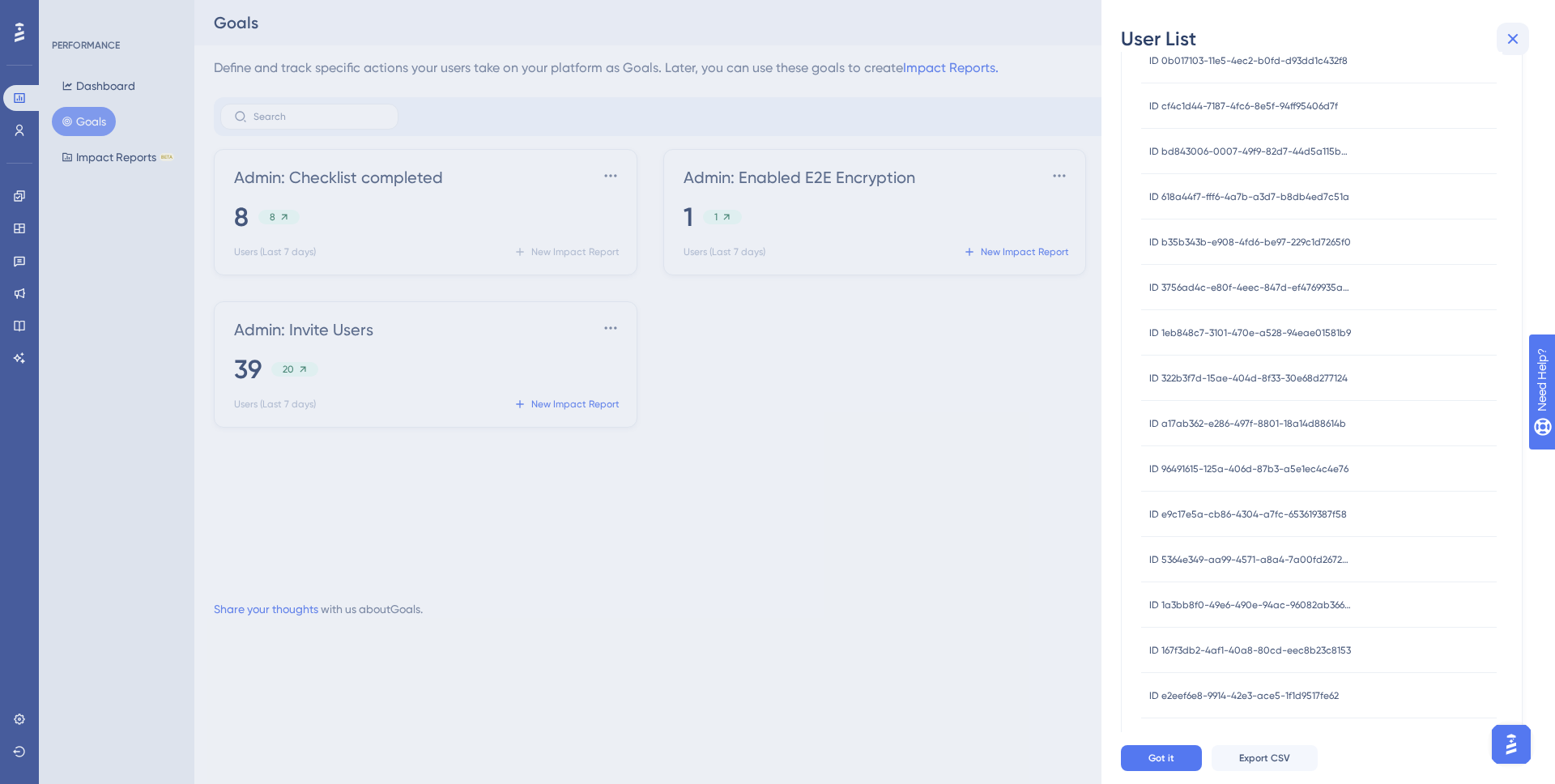
click at [1513, 38] on icon at bounding box center [1513, 39] width 10 height 10
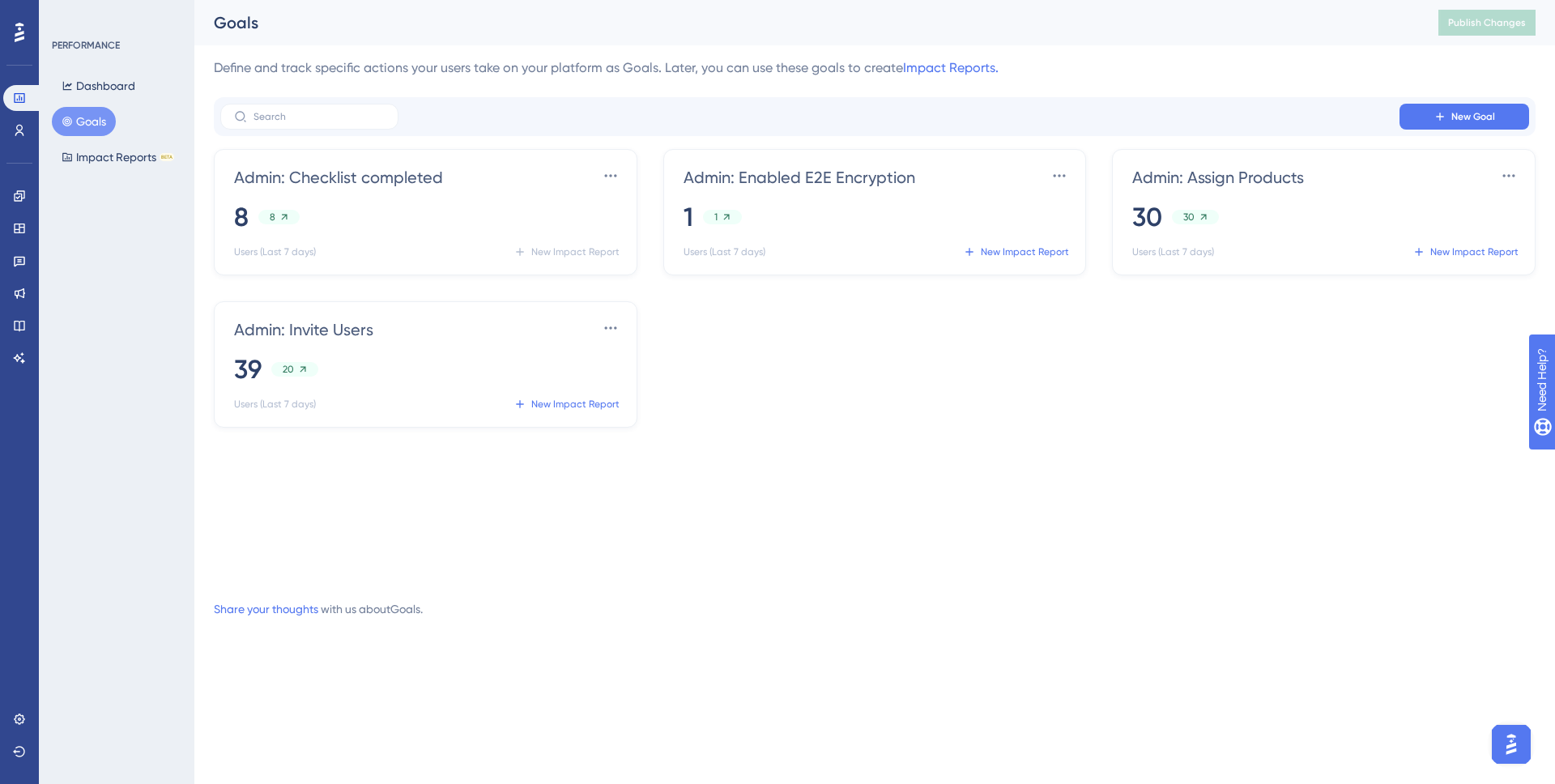
click at [1142, 421] on div "Admin: Checklist completed Settings 8 8 Users (Last 7 days) New Impact Report A…" at bounding box center [875, 364] width 1322 height 431
click at [88, 82] on button "Dashboard" at bounding box center [98, 85] width 93 height 30
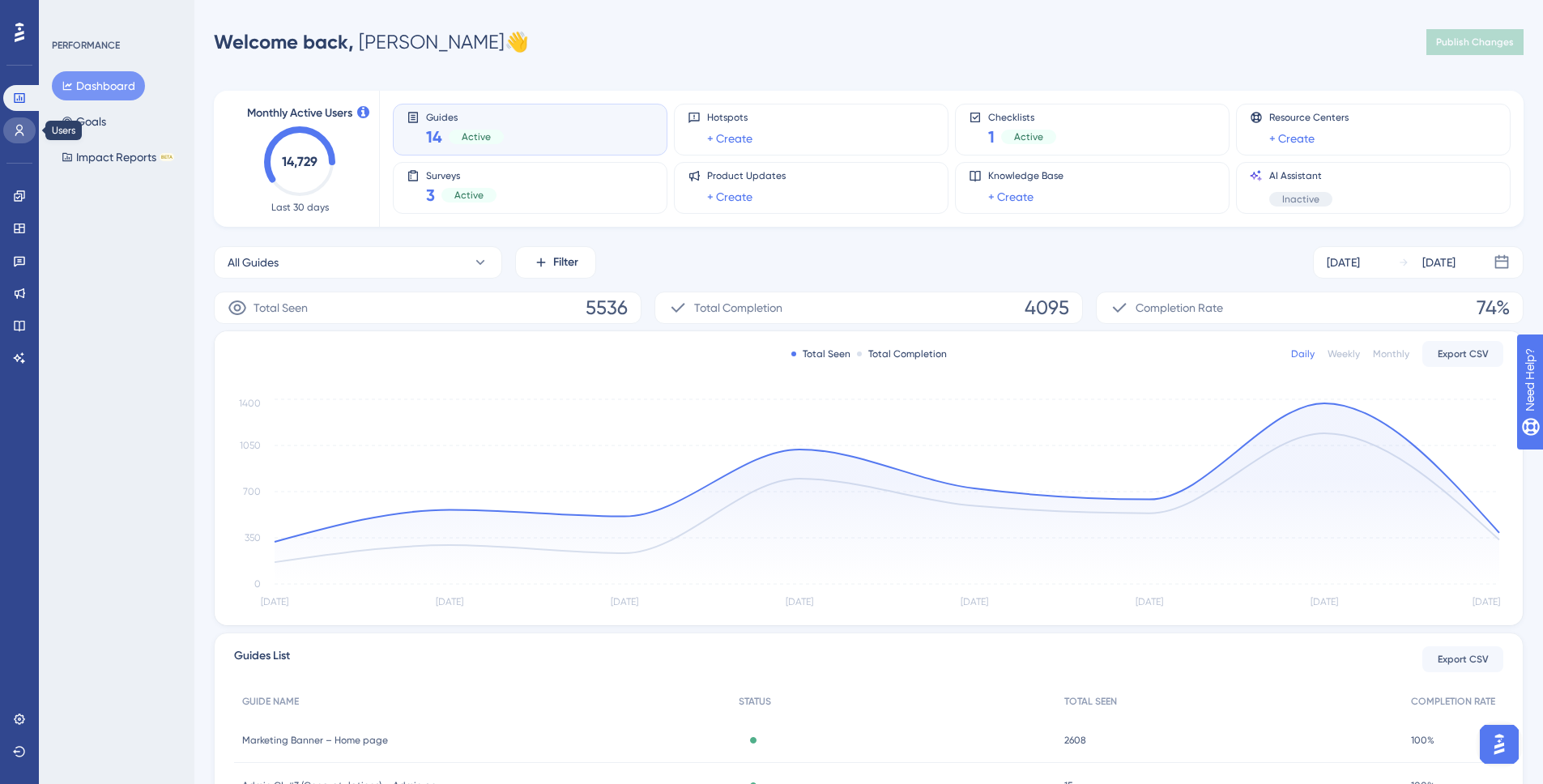
click at [29, 122] on link at bounding box center [19, 130] width 32 height 26
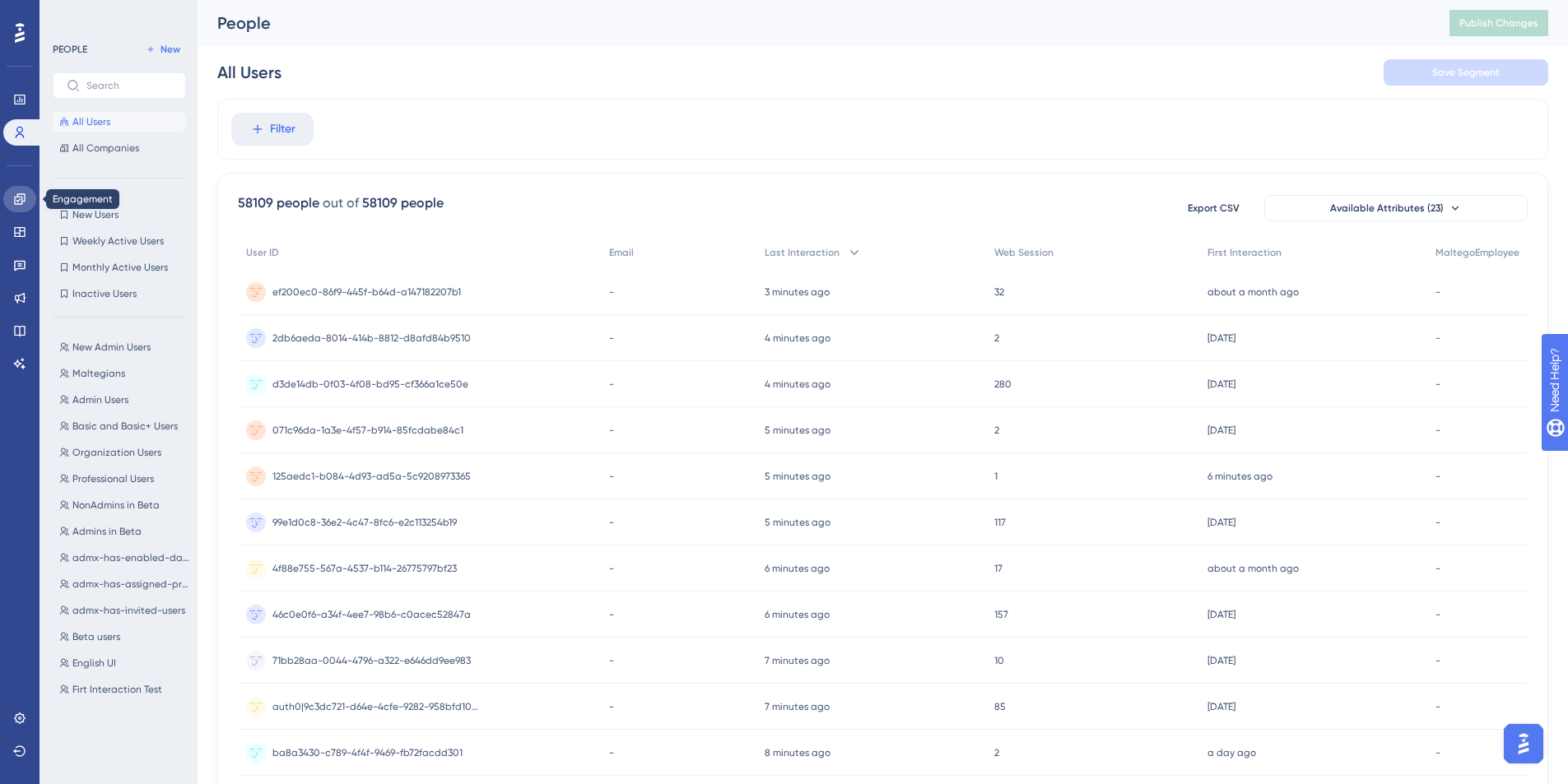
click at [28, 199] on link at bounding box center [20, 199] width 33 height 27
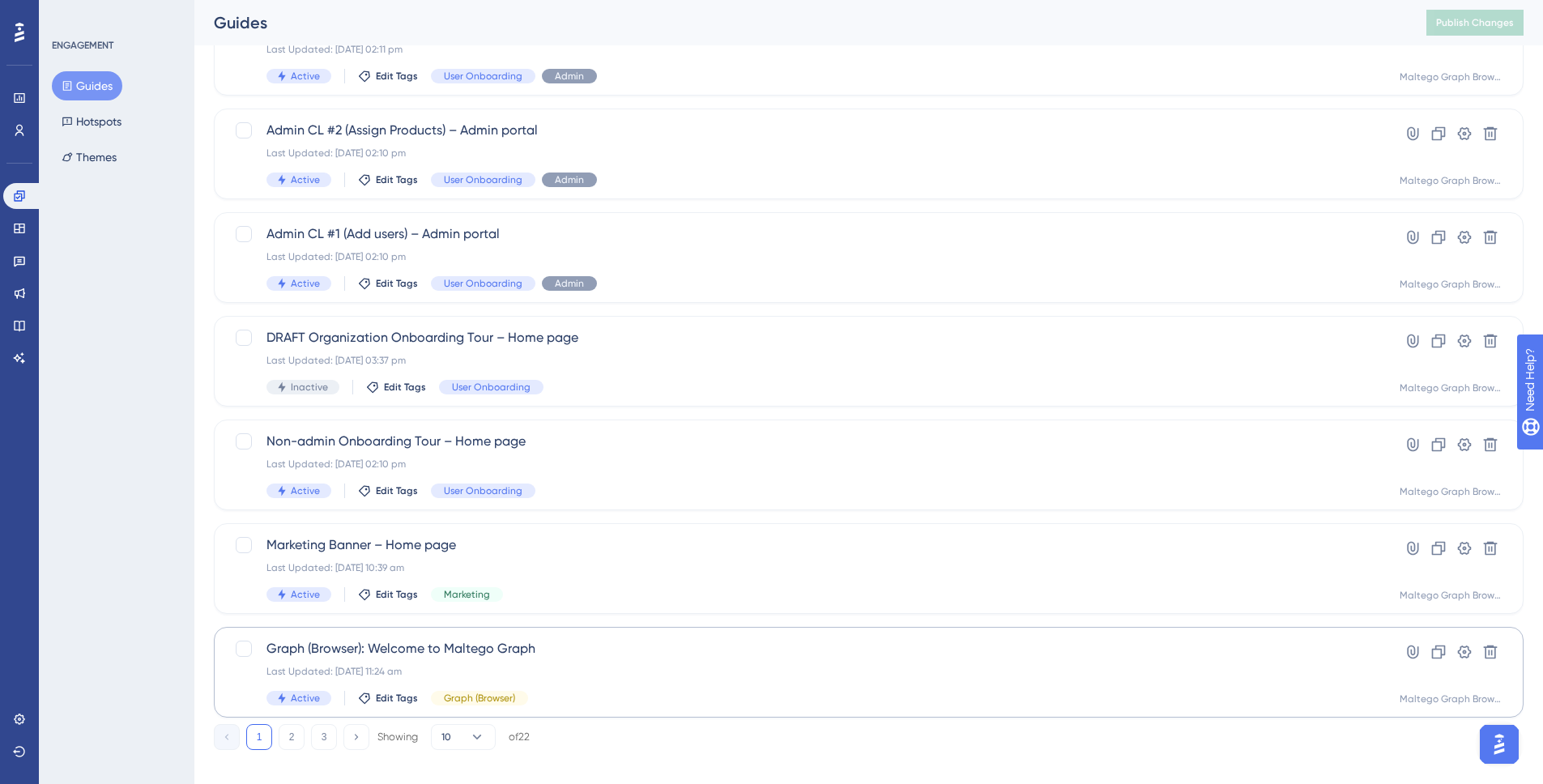
scroll to position [473, 0]
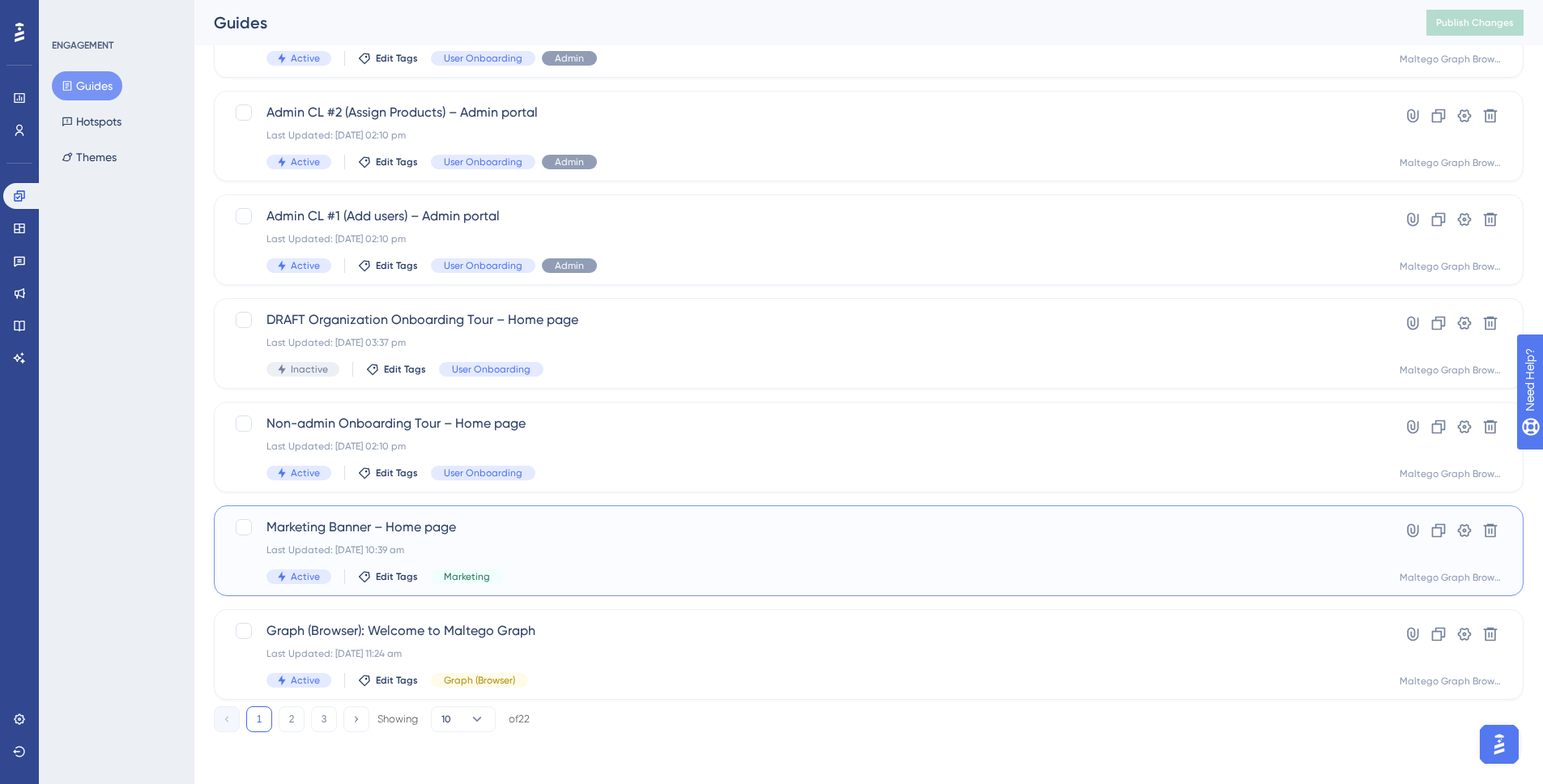
click at [684, 545] on div "Last Updated: [DATE] 10:39 am" at bounding box center [804, 549] width 1075 height 13
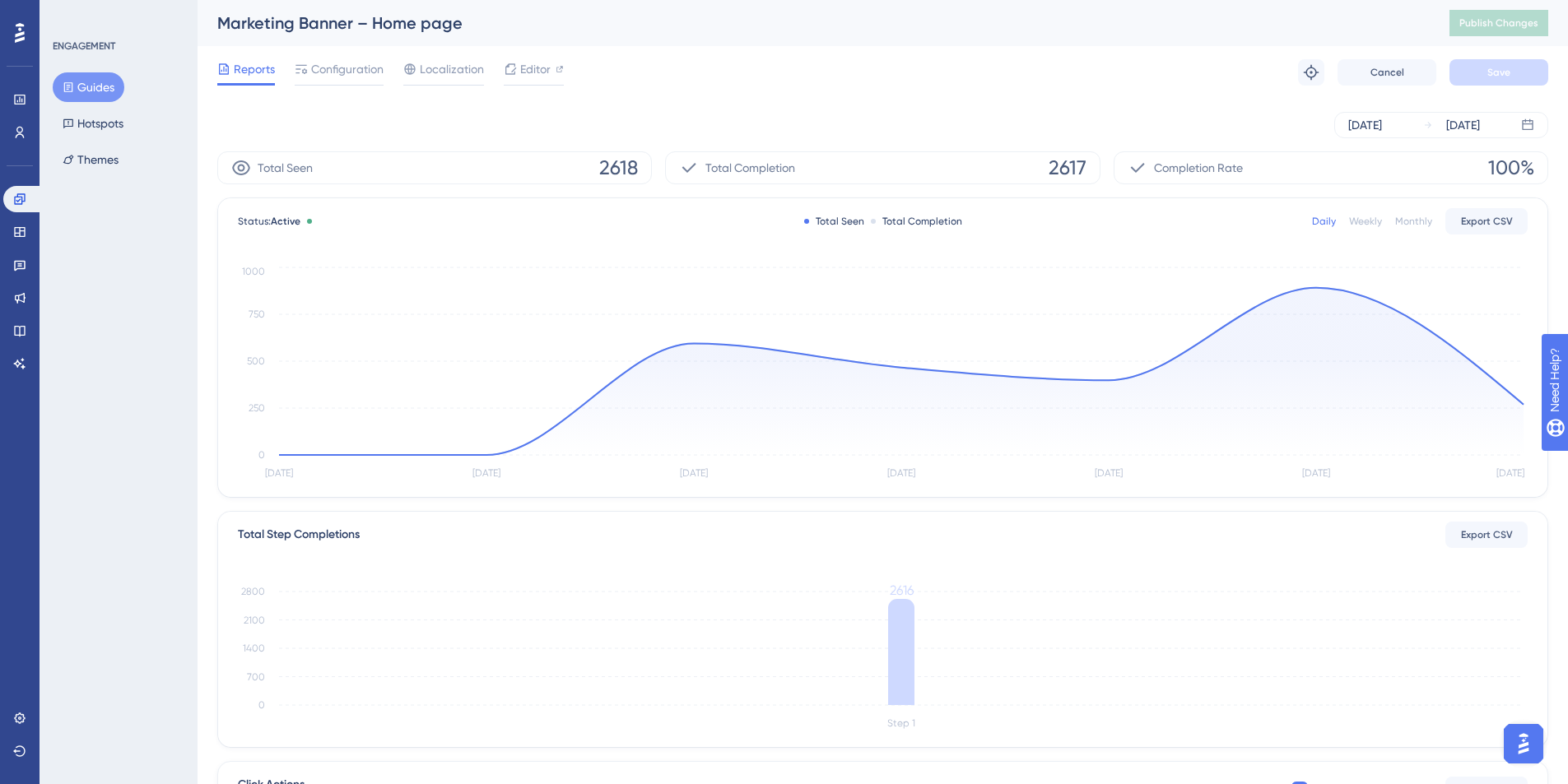
click at [73, 381] on div "ENGAGEMENT Guides Hotspots Themes" at bounding box center [119, 392] width 158 height 784
